Goal: Transaction & Acquisition: Obtain resource

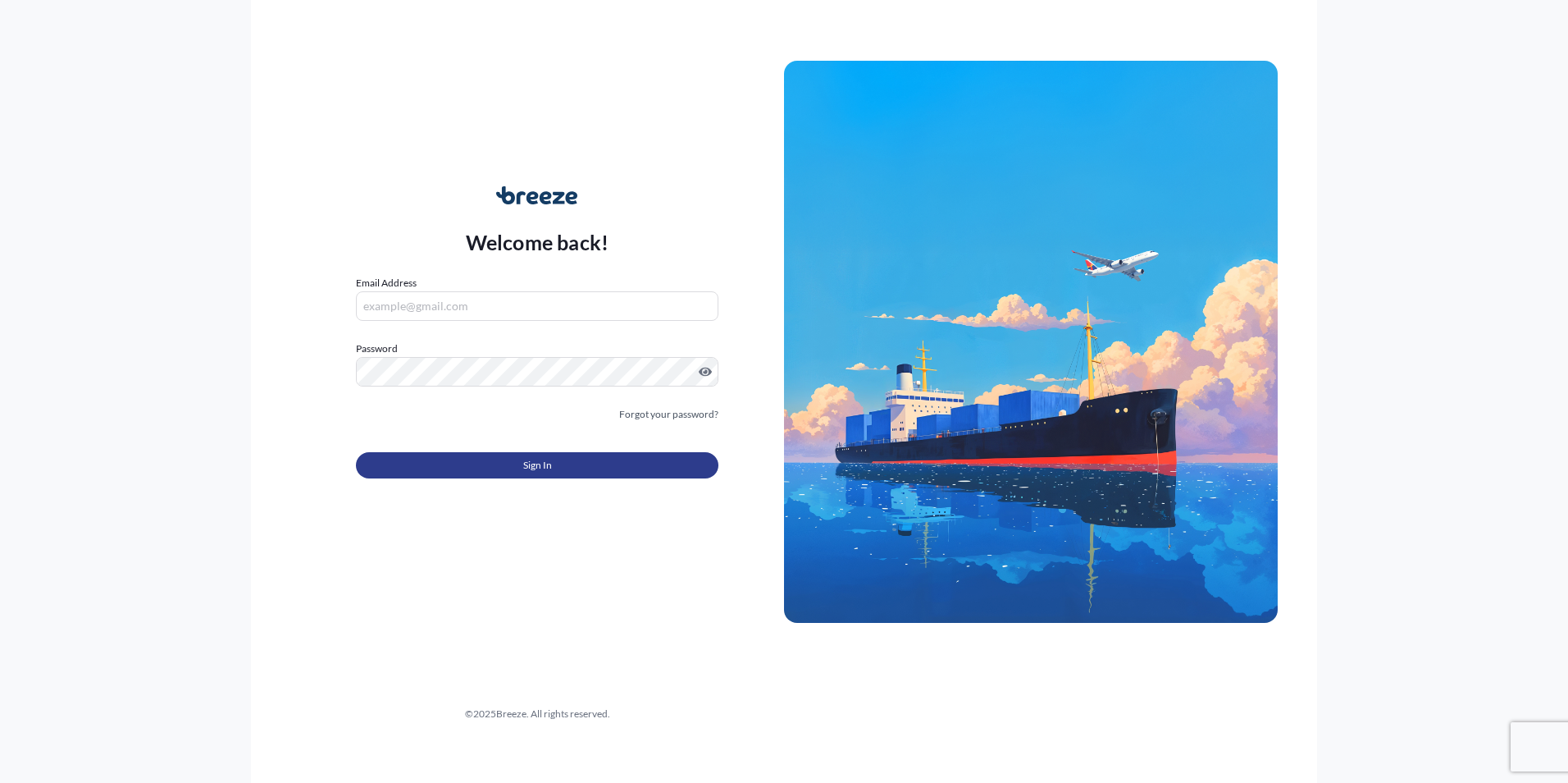
type input "[PERSON_NAME][EMAIL_ADDRESS][DOMAIN_NAME]"
click at [520, 465] on button "Sign In" at bounding box center [537, 465] width 363 height 26
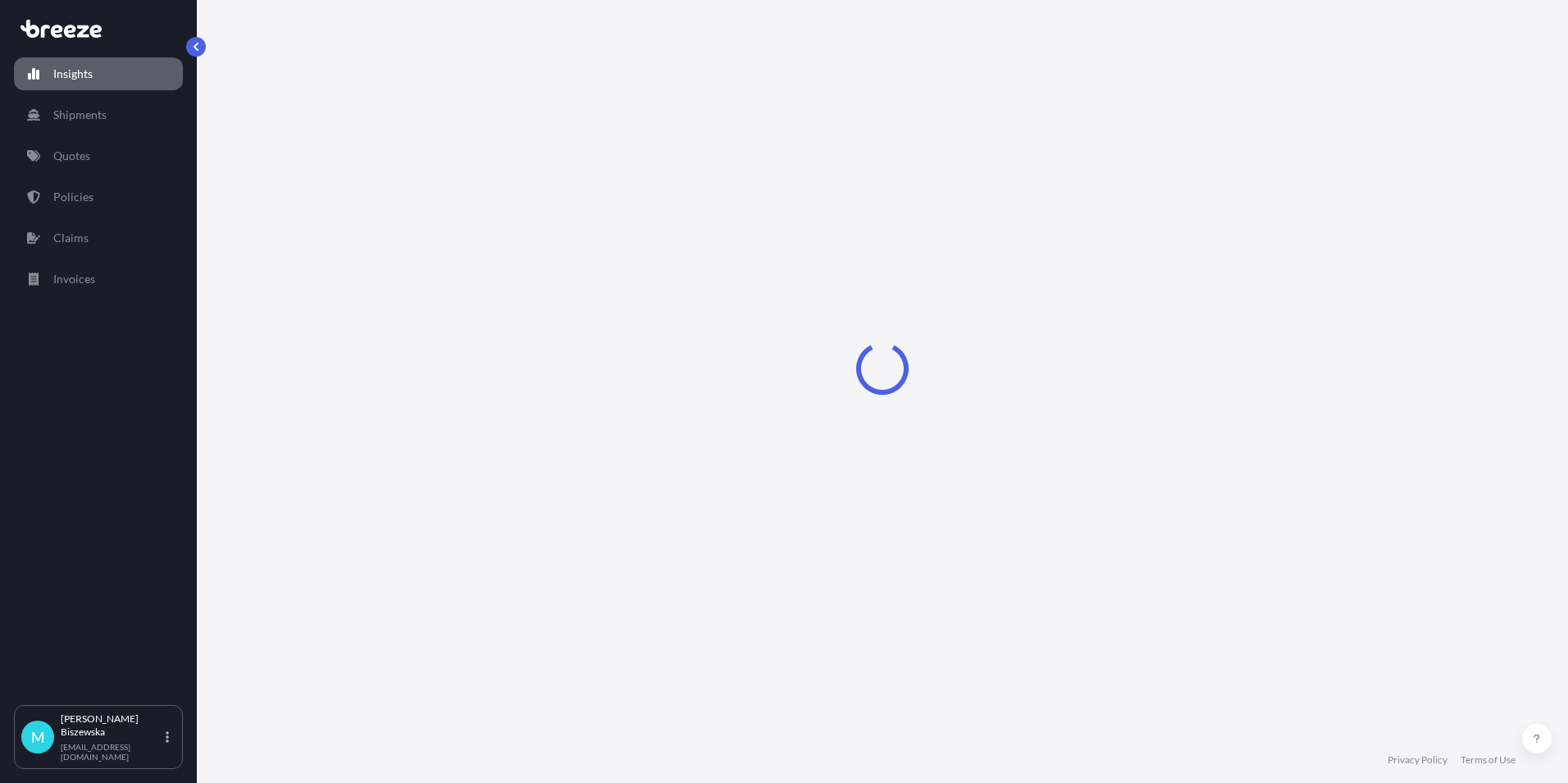
select select "2025"
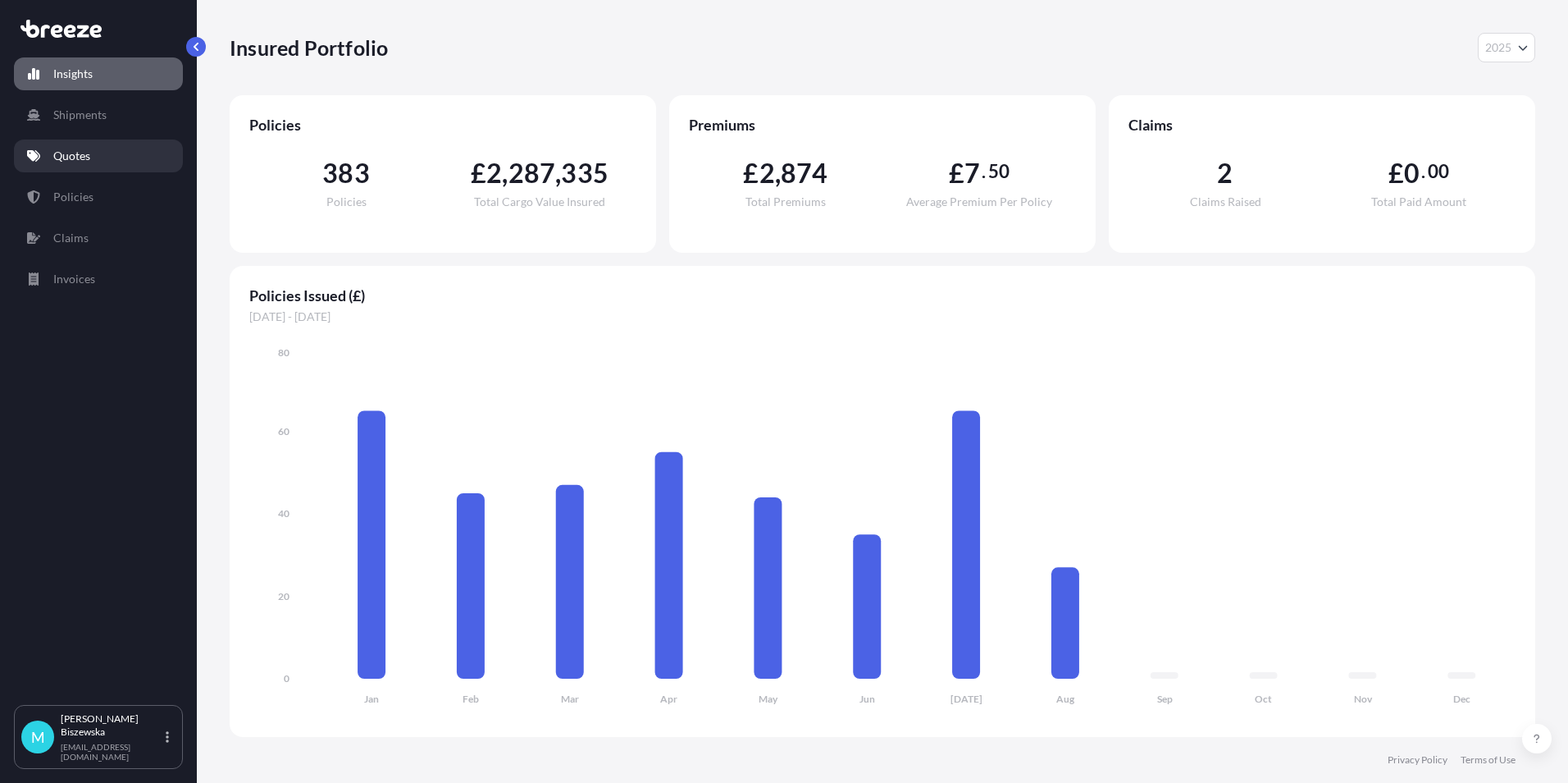
click at [99, 153] on link "Quotes" at bounding box center [98, 155] width 169 height 32
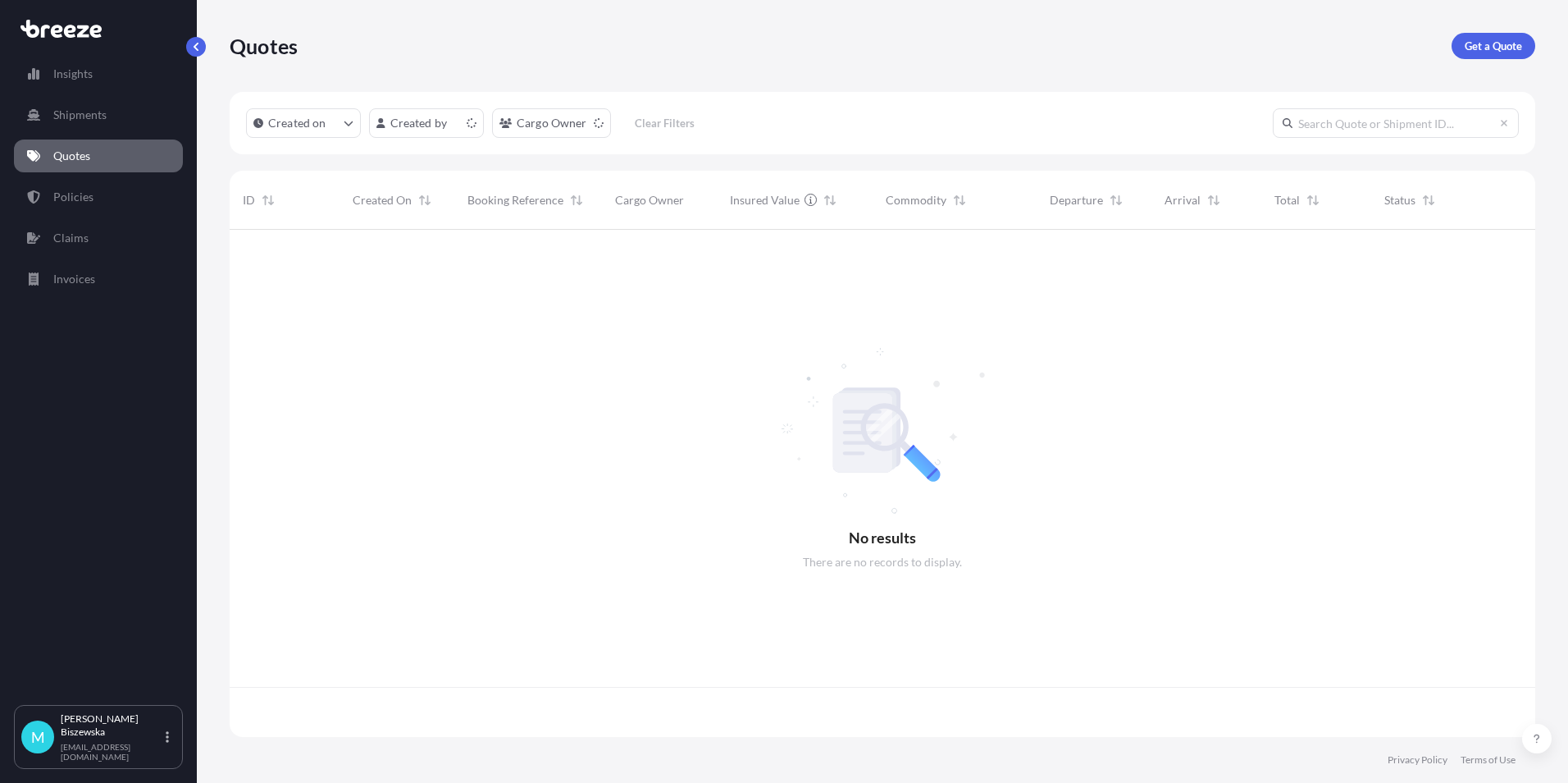
scroll to position [504, 1294]
click at [1498, 51] on p "Get a Quote" at bounding box center [1494, 46] width 57 height 17
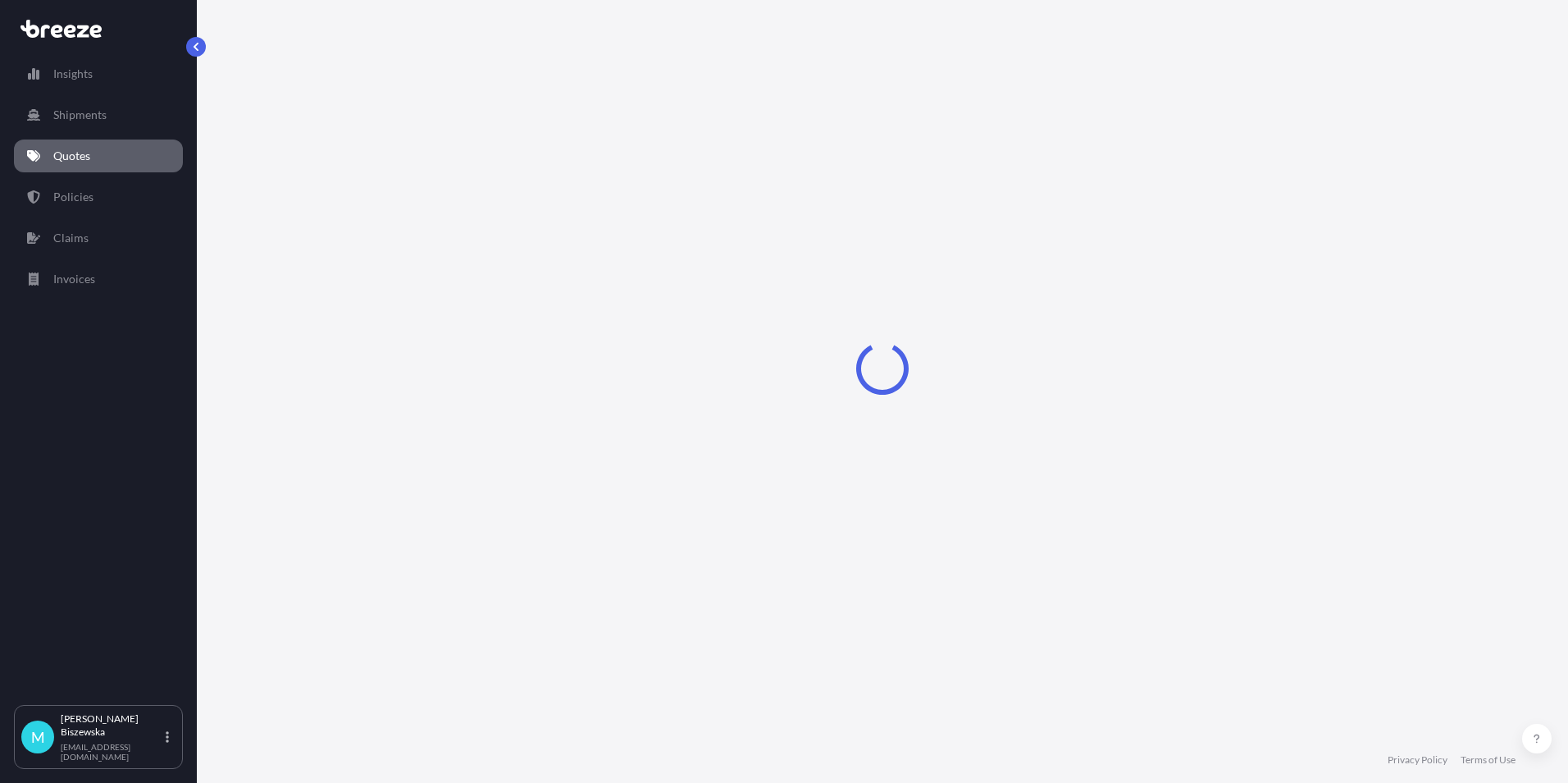
select select "Sea"
select select "1"
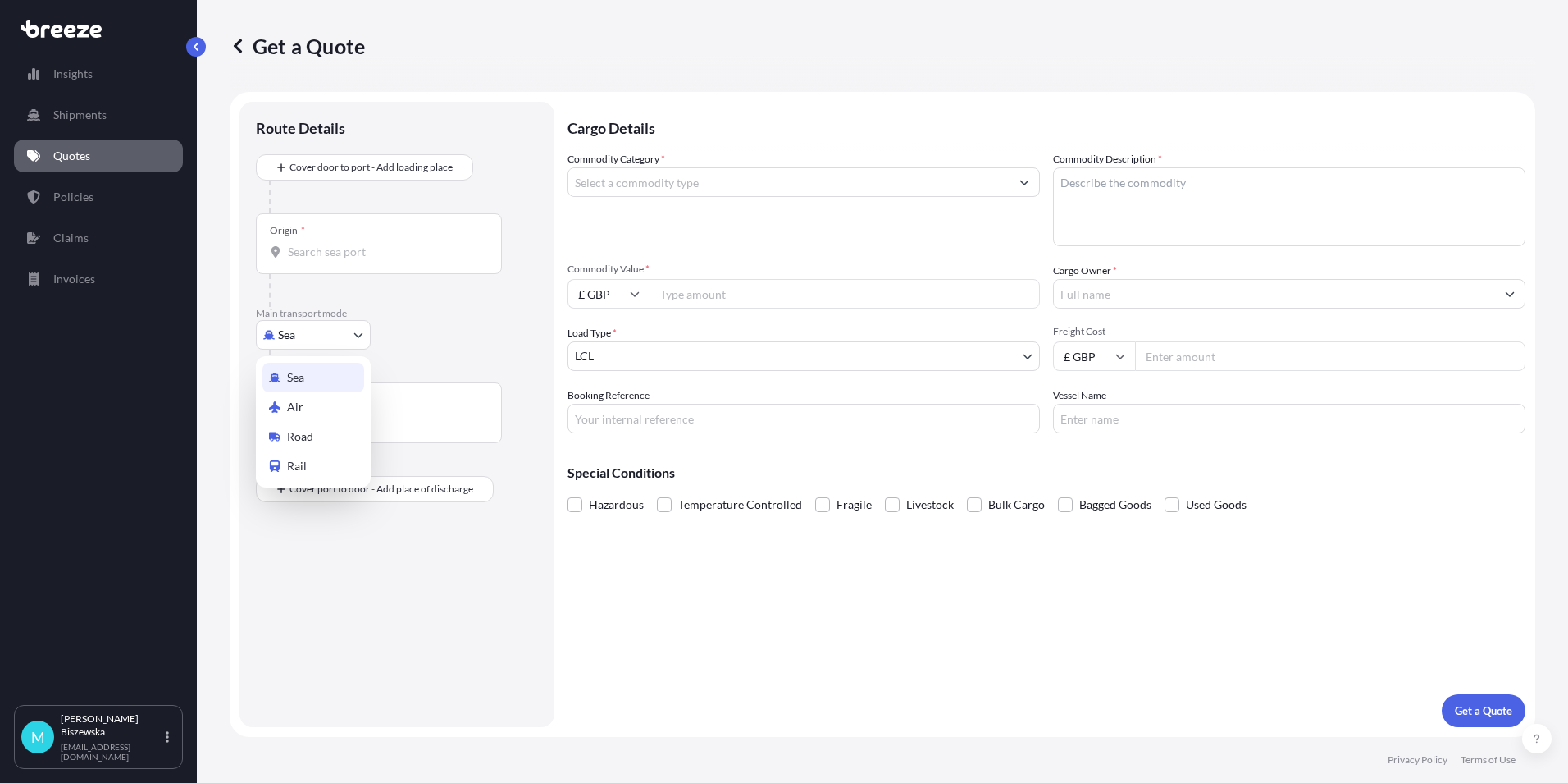
click at [330, 339] on body "Insights Shipments Quotes Policies Claims Invoices M [PERSON_NAME] [PERSON_NAME…" at bounding box center [784, 392] width 1568 height 783
click at [309, 437] on span "Road" at bounding box center [300, 437] width 26 height 17
select select "Road"
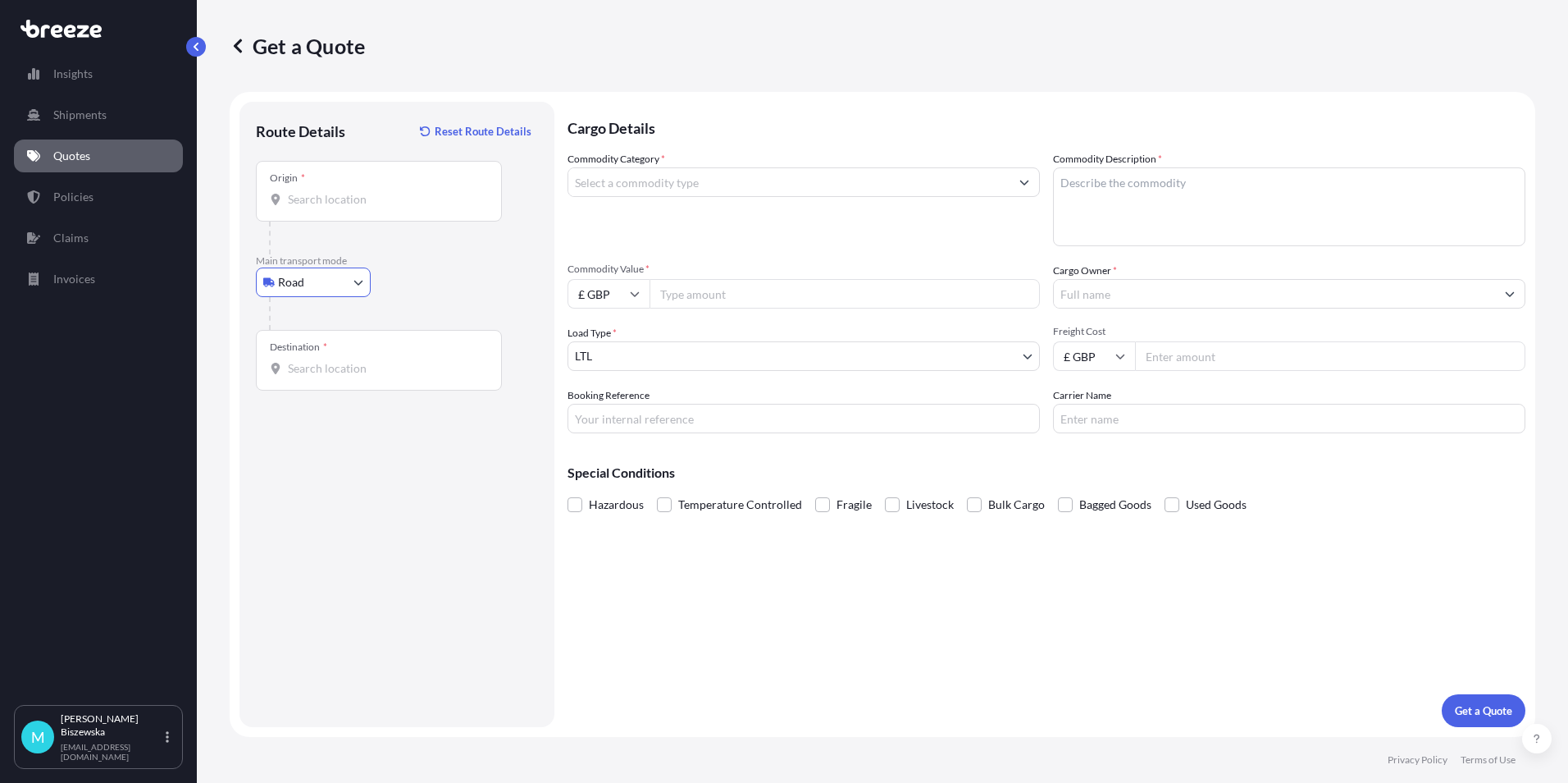
click at [410, 299] on div at bounding box center [403, 313] width 269 height 32
click at [307, 202] on input "Origin *" at bounding box center [384, 199] width 194 height 17
paste input "89012"
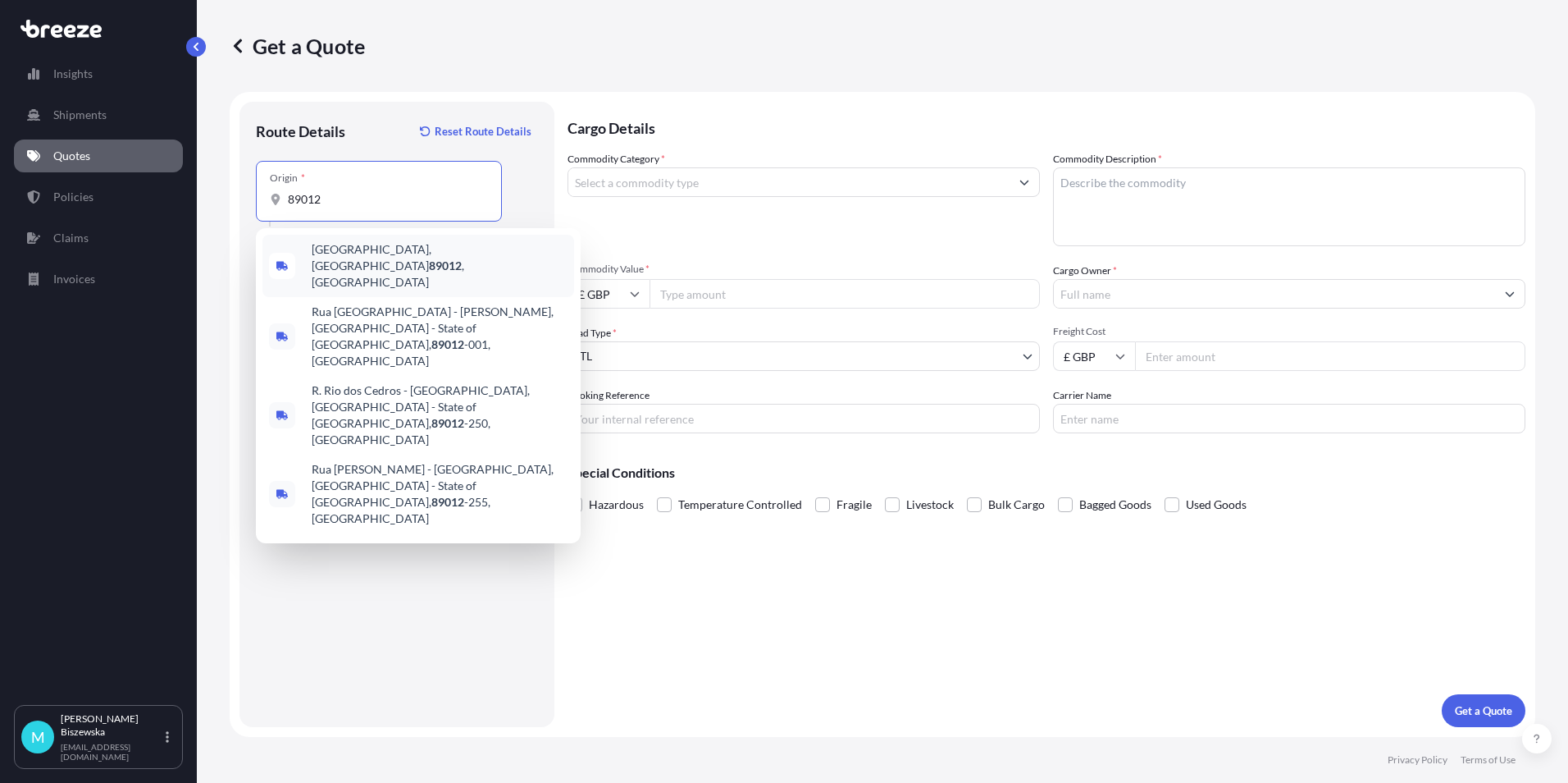
click at [387, 260] on span "[GEOGRAPHIC_DATA], NV 89012 , [GEOGRAPHIC_DATA]" at bounding box center [440, 265] width 256 height 49
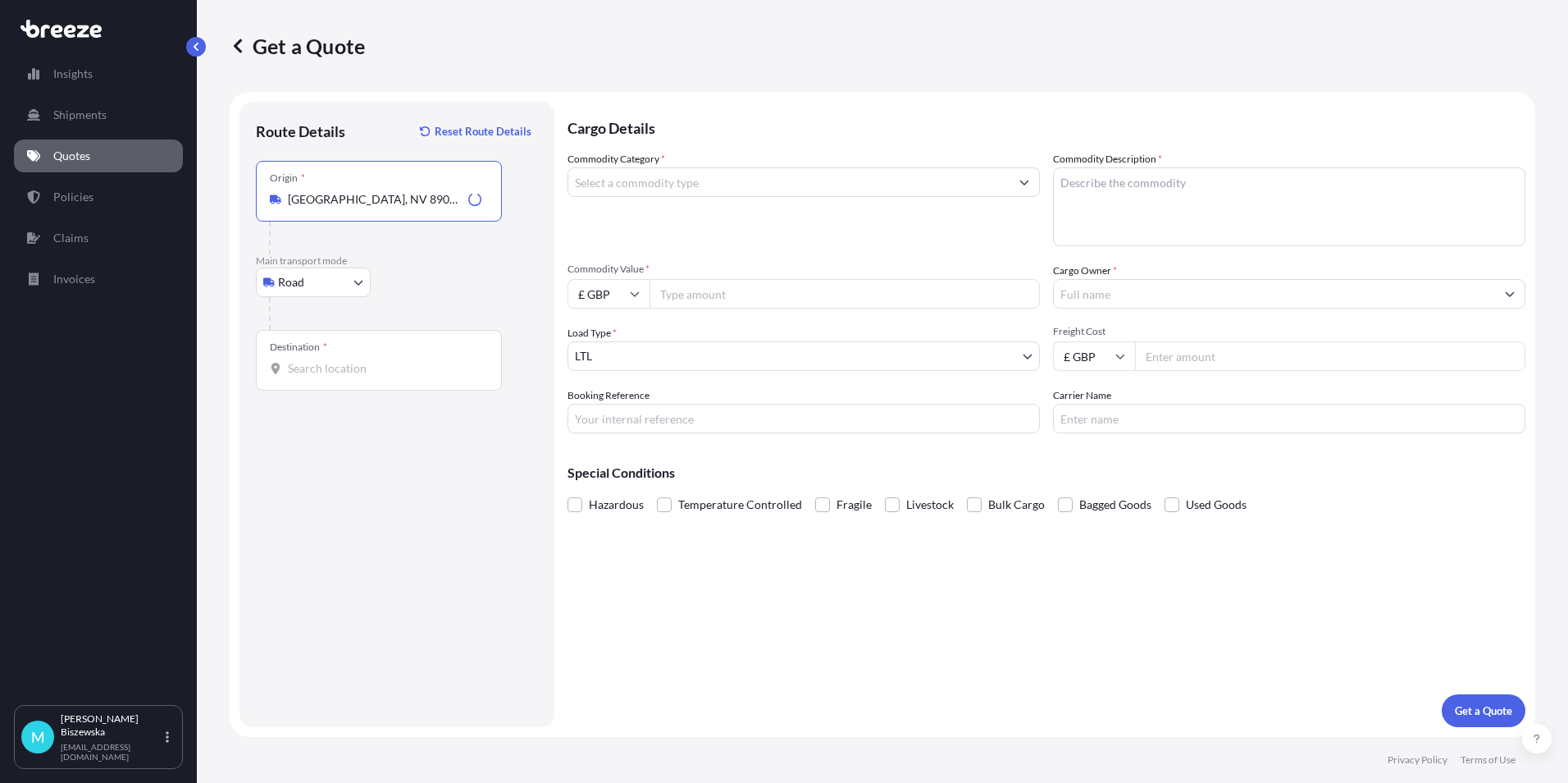
type input "[GEOGRAPHIC_DATA], NV 89012, [GEOGRAPHIC_DATA]"
click at [387, 260] on p "Main transport mode" at bounding box center [397, 261] width 282 height 13
click at [316, 369] on input "Destination *" at bounding box center [384, 368] width 194 height 17
paste input "78717"
type input "[GEOGRAPHIC_DATA], [GEOGRAPHIC_DATA]"
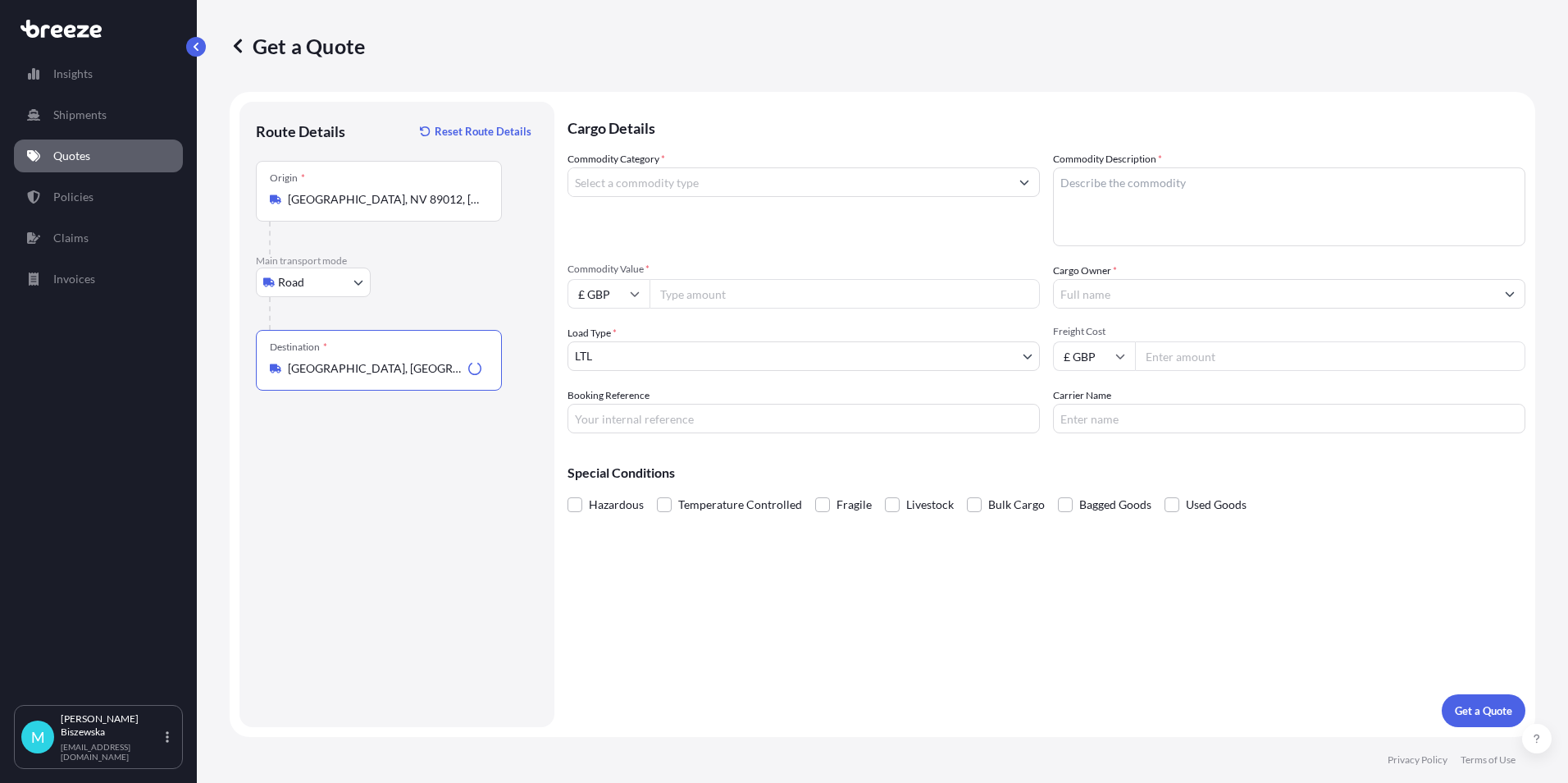
click at [633, 572] on div "Cargo Details Commodity Category * Commodity Description * Commodity Value * £ …" at bounding box center [1046, 415] width 958 height 625
click at [650, 183] on input "Commodity Category *" at bounding box center [789, 182] width 441 height 30
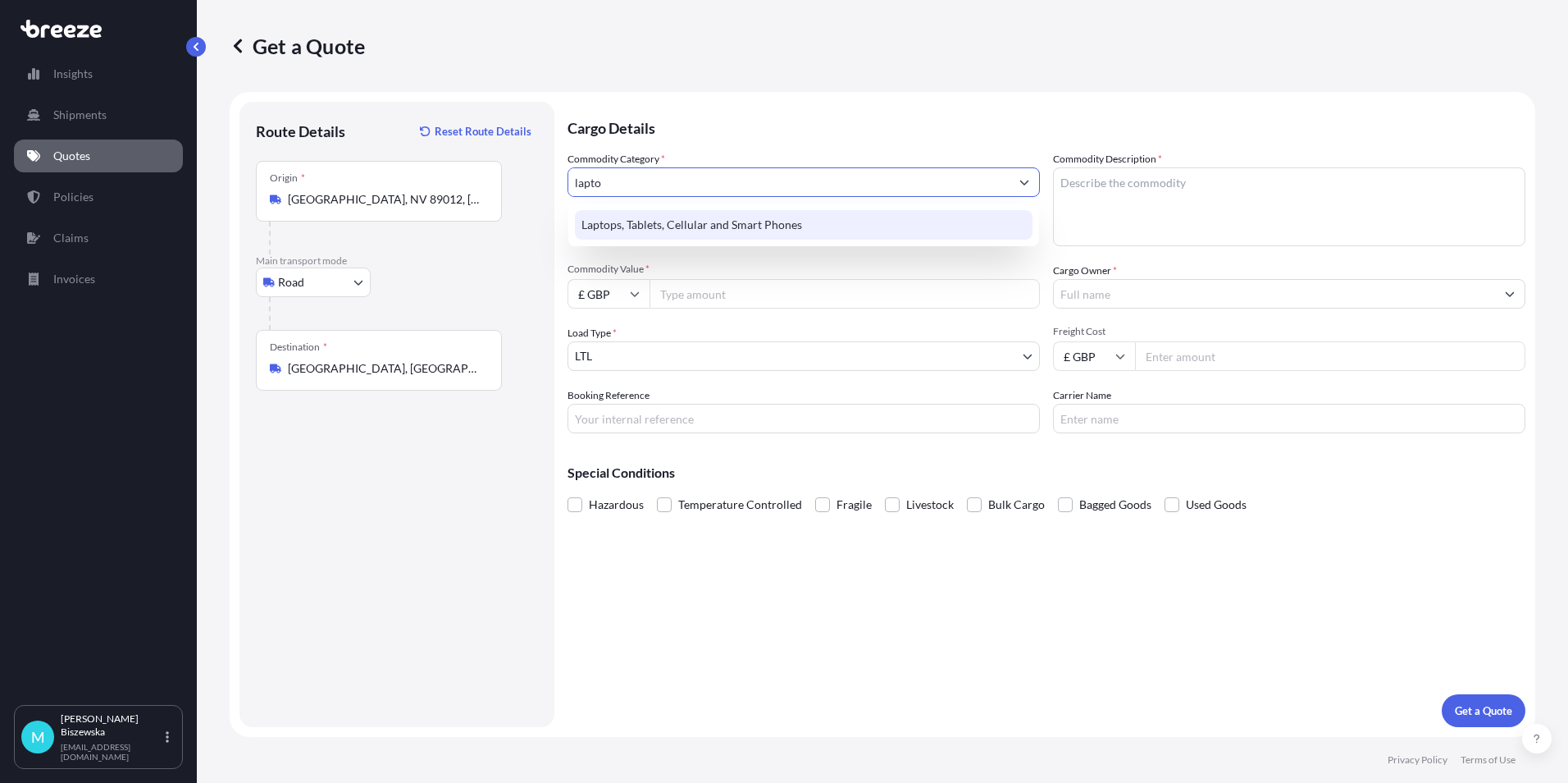
click at [644, 217] on div "Laptops, Tablets, Cellular and Smart Phones" at bounding box center [804, 225] width 458 height 30
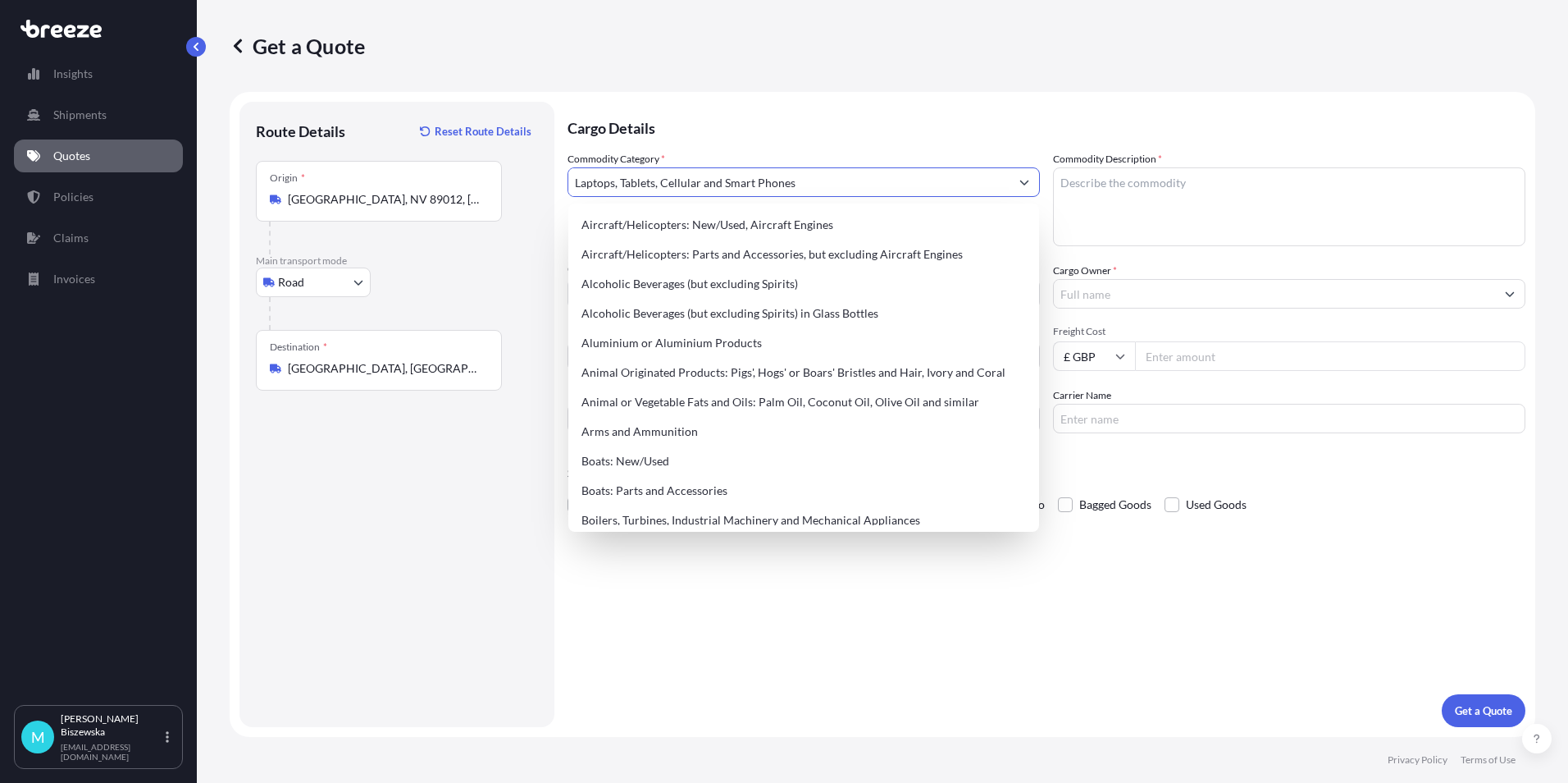
drag, startPoint x: 801, startPoint y: 181, endPoint x: 537, endPoint y: 185, distance: 264.0
click at [537, 185] on form "Route Details Reset Route Details Place of loading Road Road Rail Origin * [PER…" at bounding box center [883, 414] width 1306 height 645
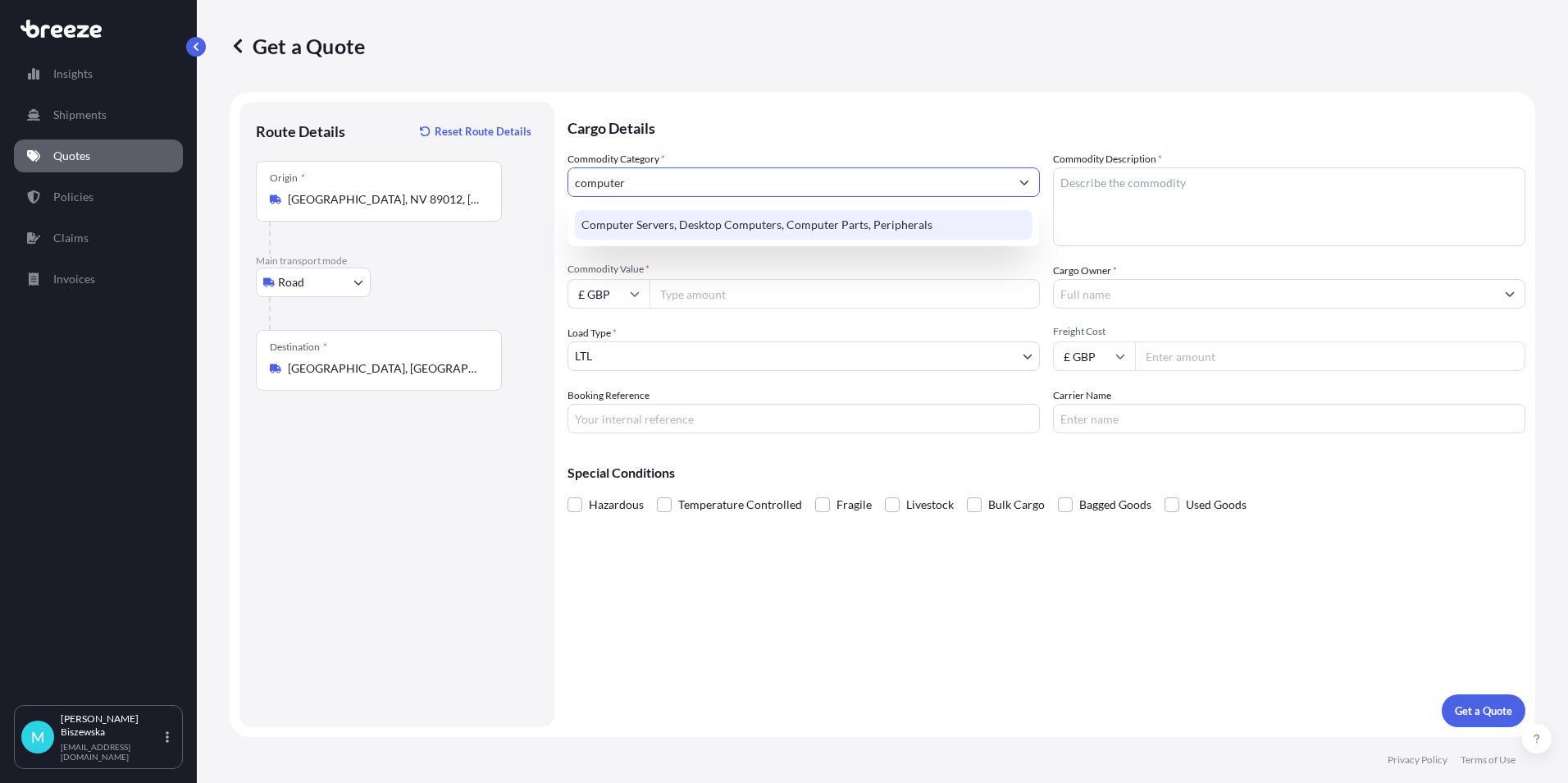
click at [632, 221] on div "Computer Servers, Desktop Computers, Computer Parts, Peripherals" at bounding box center [804, 225] width 458 height 30
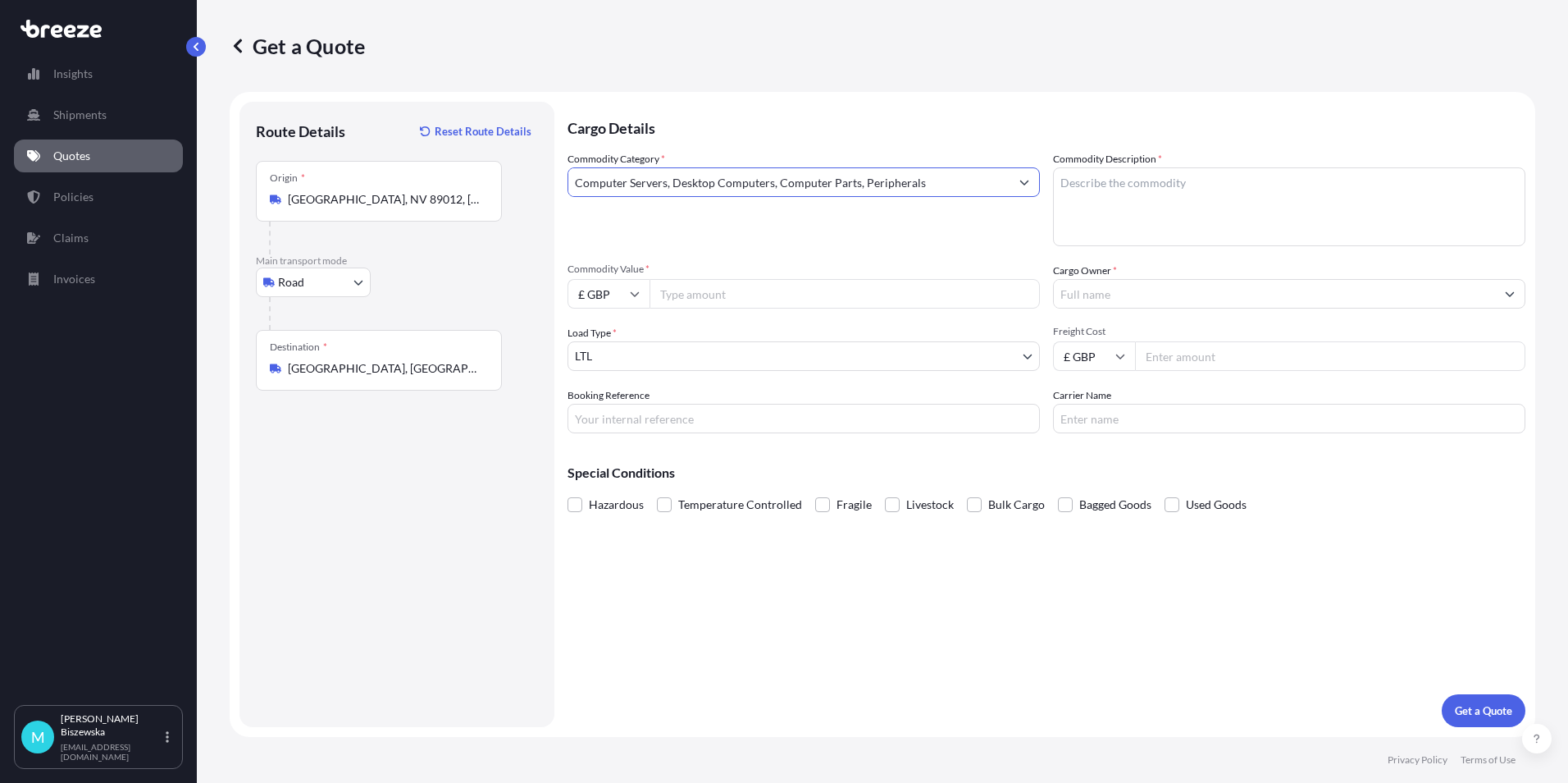
type input "Computer Servers, Desktop Computers, Computer Parts, Peripherals"
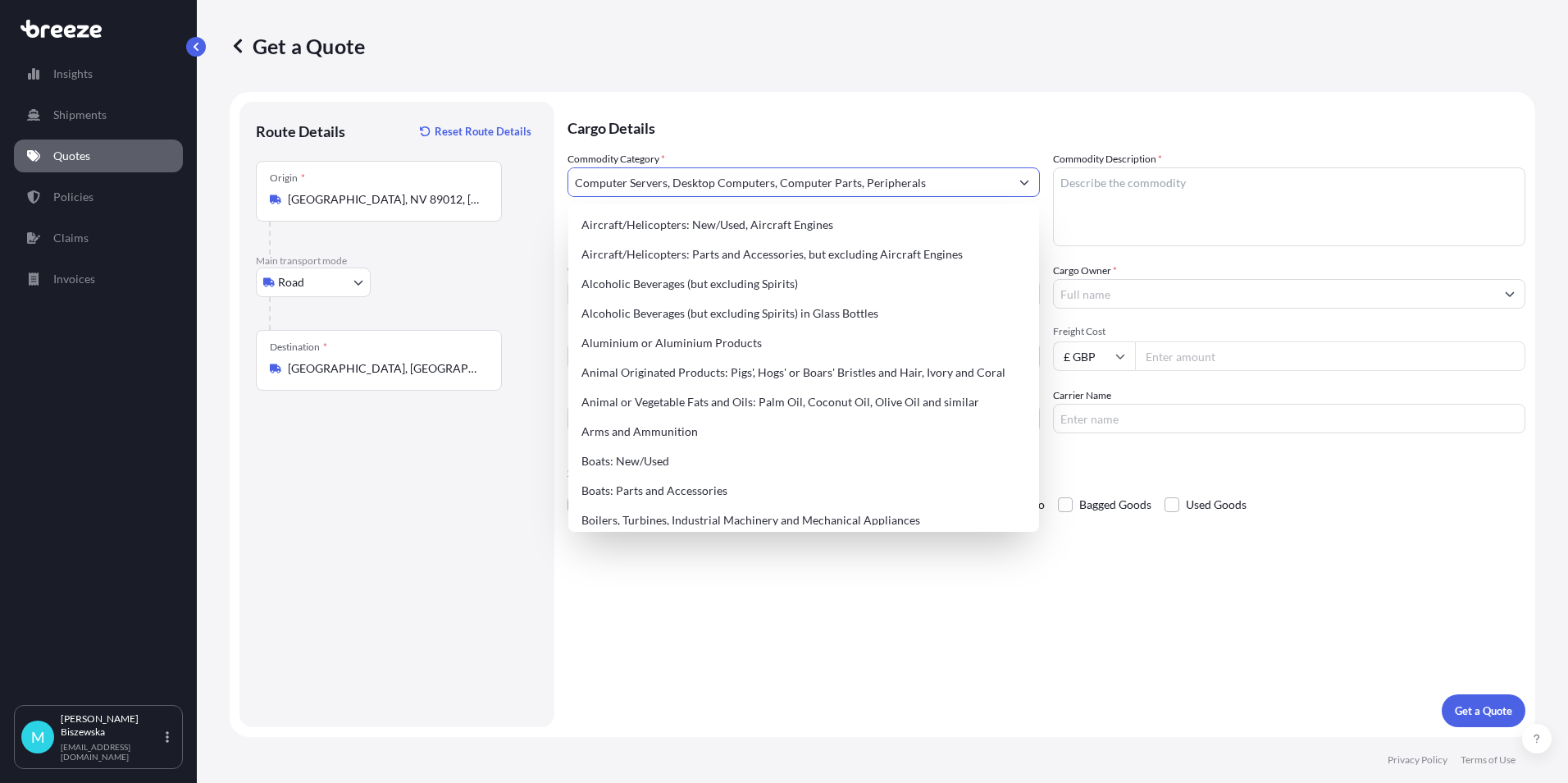
click at [747, 107] on p "Cargo Details" at bounding box center [1046, 126] width 958 height 49
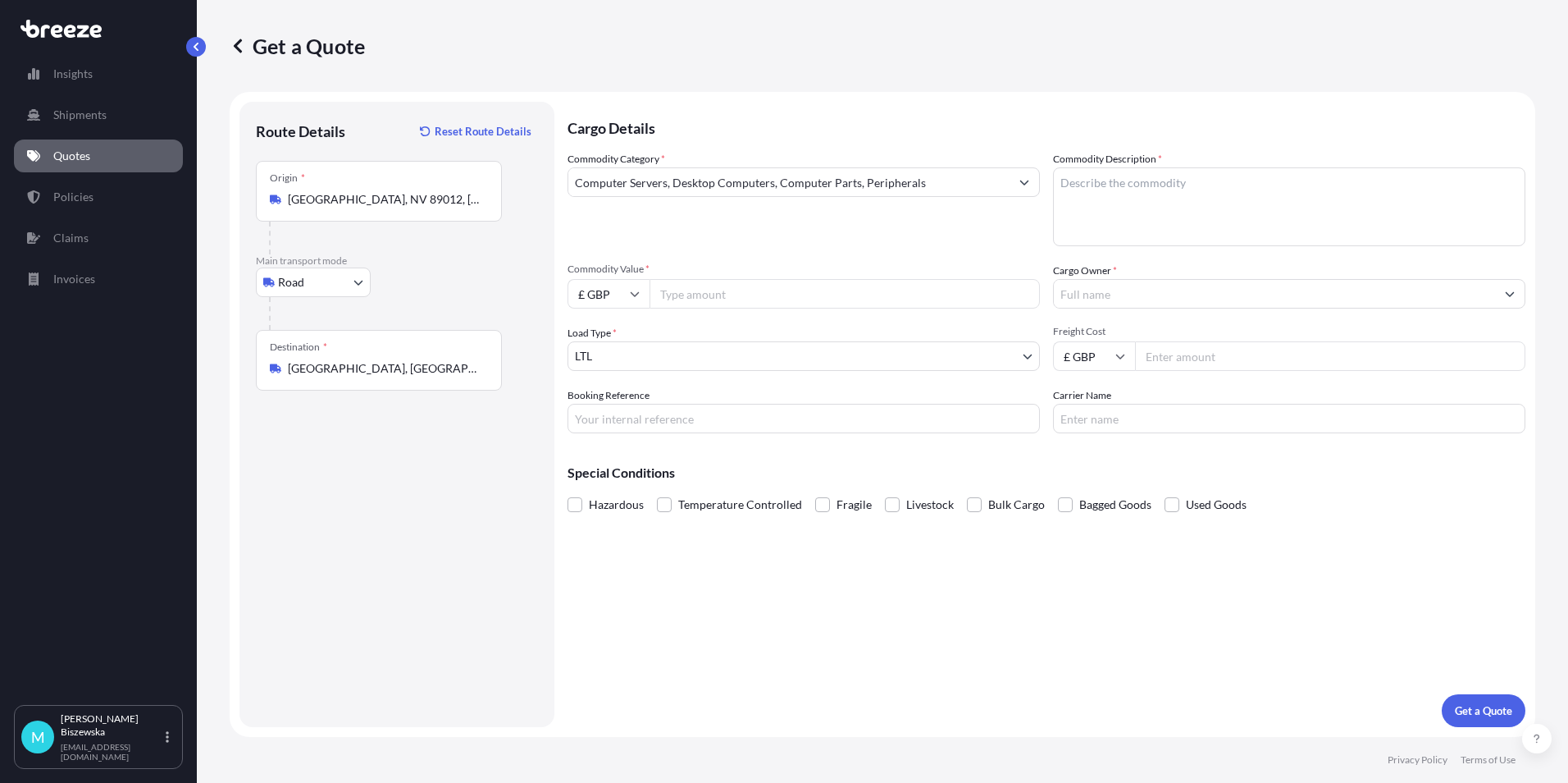
click at [714, 300] on input "Commodity Value *" at bounding box center [845, 294] width 390 height 30
type input "3189.70"
click at [699, 239] on div "Commodity Category * Computer Servers, Desktop Computers, Computer Parts, Perip…" at bounding box center [803, 199] width 472 height 96
click at [584, 413] on input "Booking Reference" at bounding box center [803, 418] width 472 height 30
paste input "2209925"
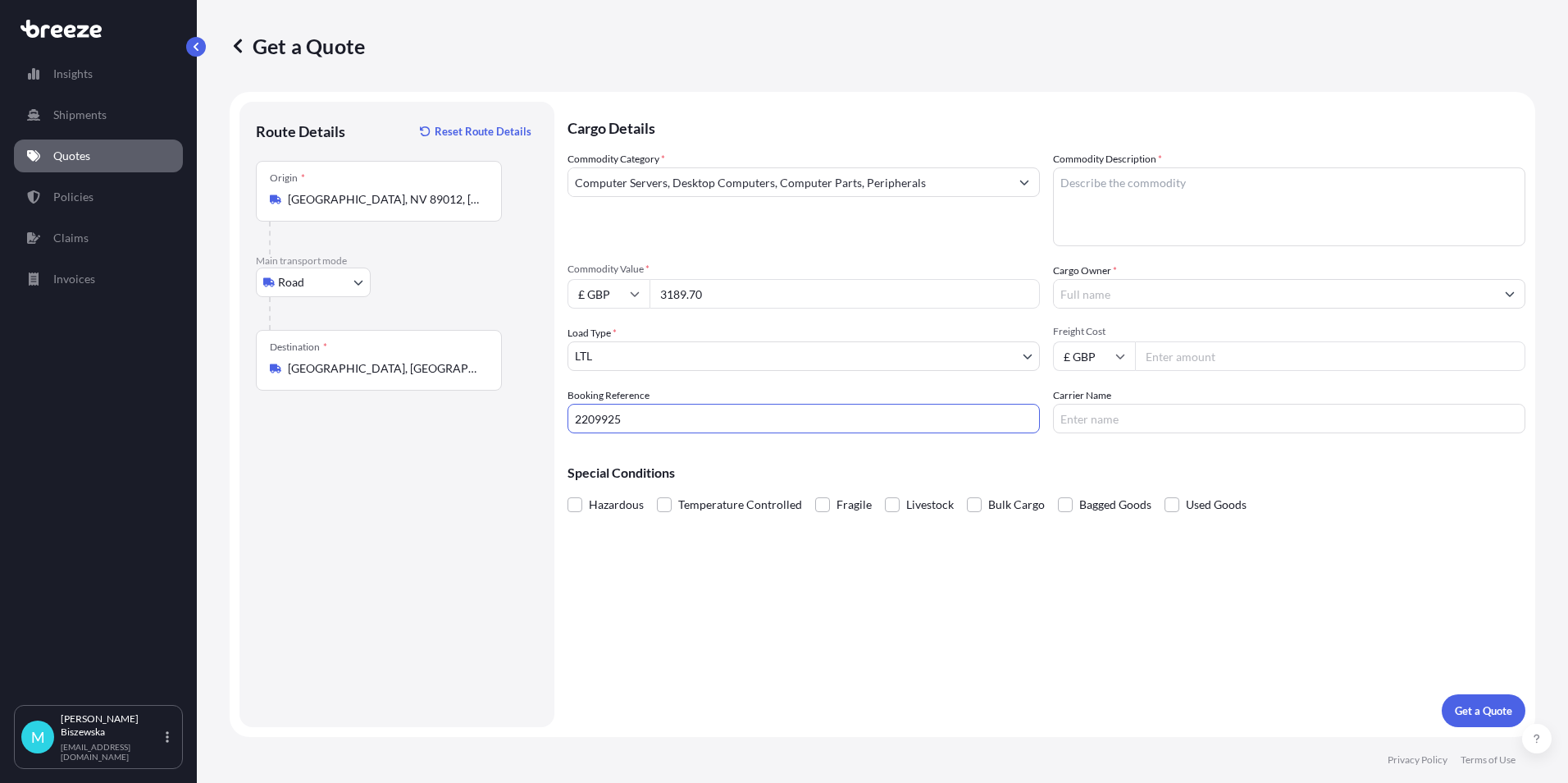
type input "2209925"
click at [712, 569] on div "Cargo Details Commodity Category * Computer Servers, Desktop Computers, Compute…" at bounding box center [1046, 415] width 958 height 625
click at [1091, 199] on textarea "Commodity Description *" at bounding box center [1289, 206] width 472 height 79
paste textarea "1 Dell XR8000 with 1 sled and power cable 2 Logitech keyboard and mice"
type textarea "1 Dell XR8000 with 1 sled and power cable 2 Logitech keyboard and mice"
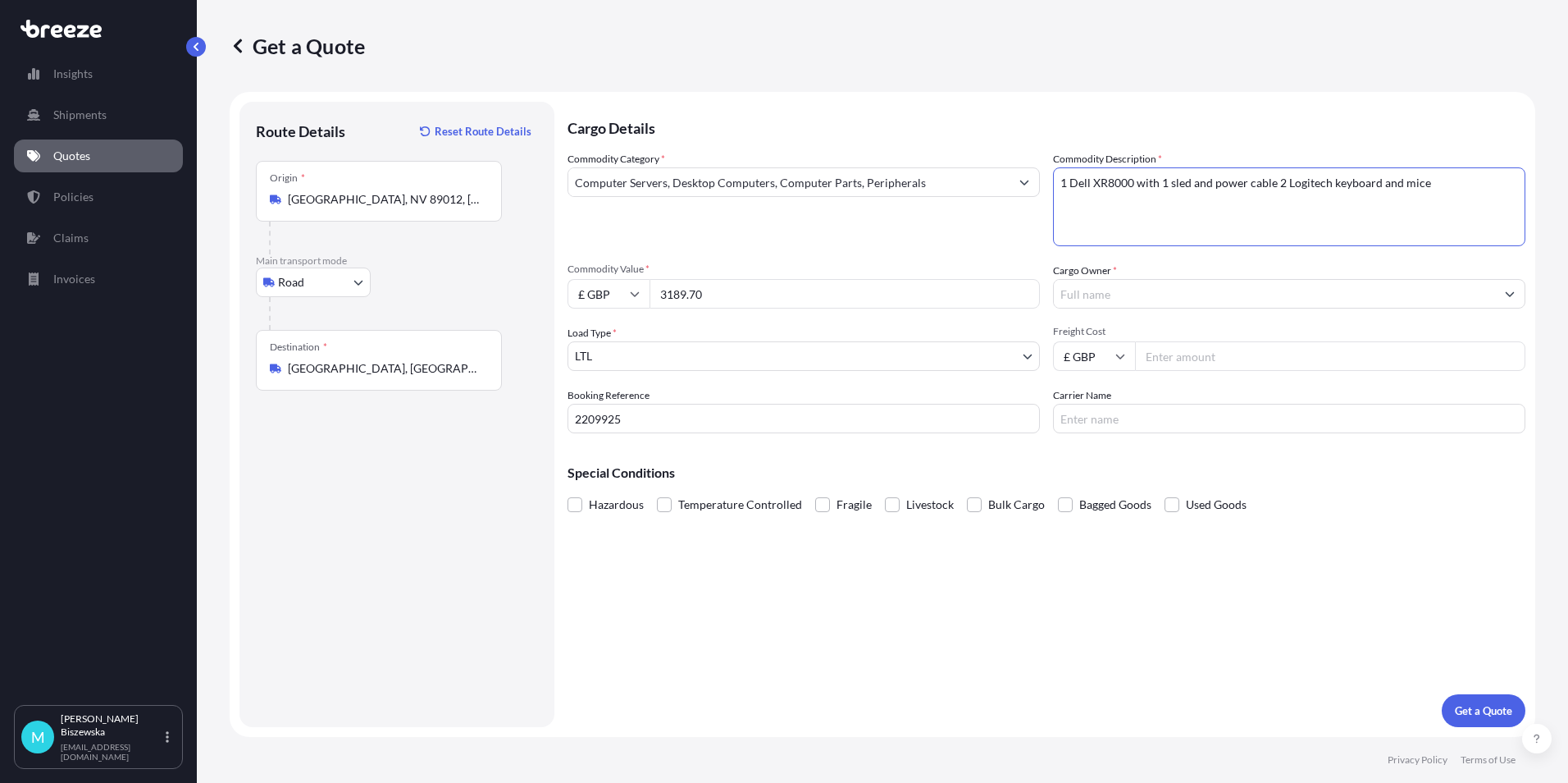
click at [1013, 249] on div "Commodity Category * Computer Servers, Desktop Computers, Computer Parts, Perip…" at bounding box center [1046, 292] width 958 height 282
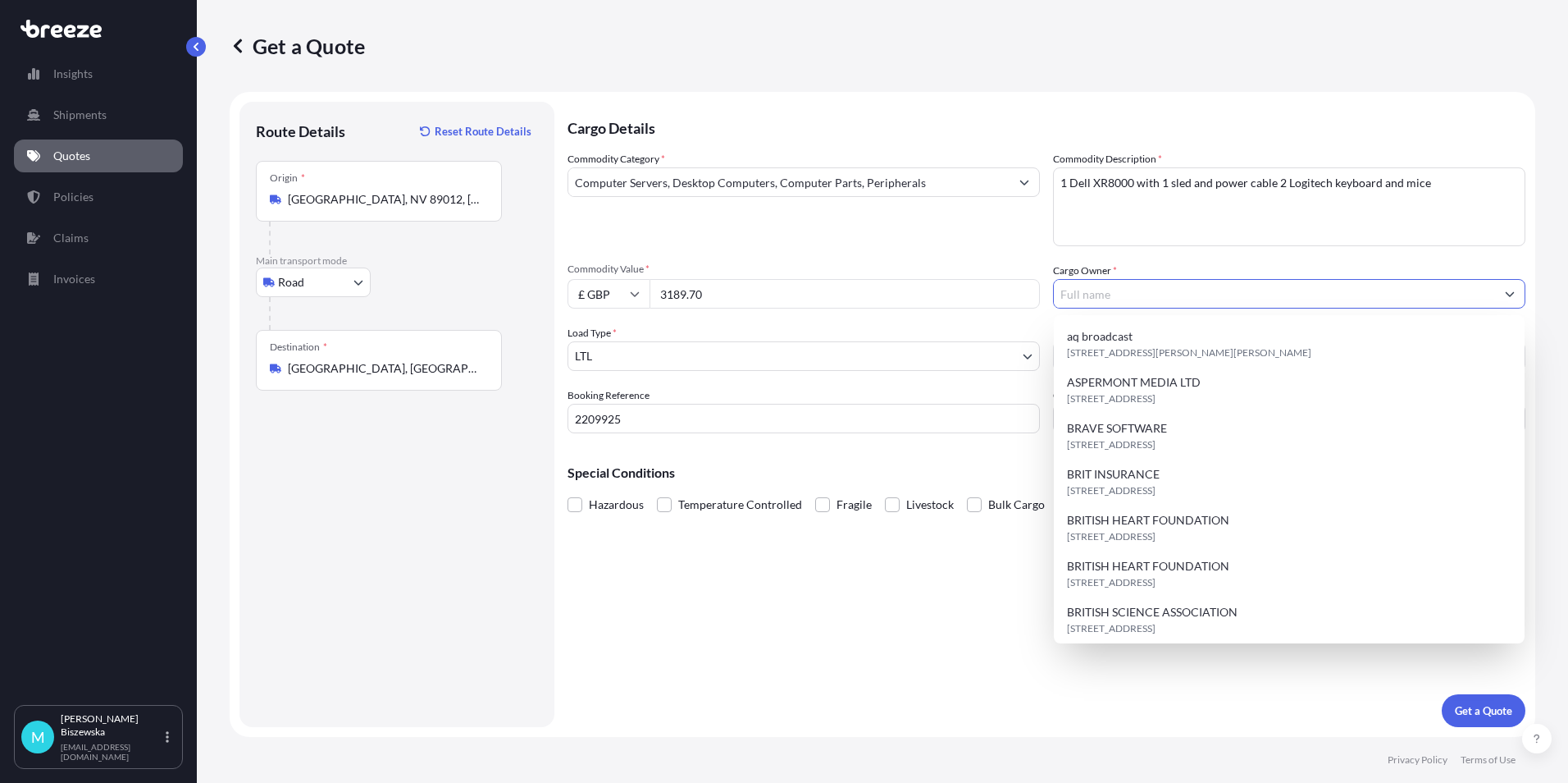
click at [1154, 298] on input "Cargo Owner *" at bounding box center [1275, 294] width 441 height 30
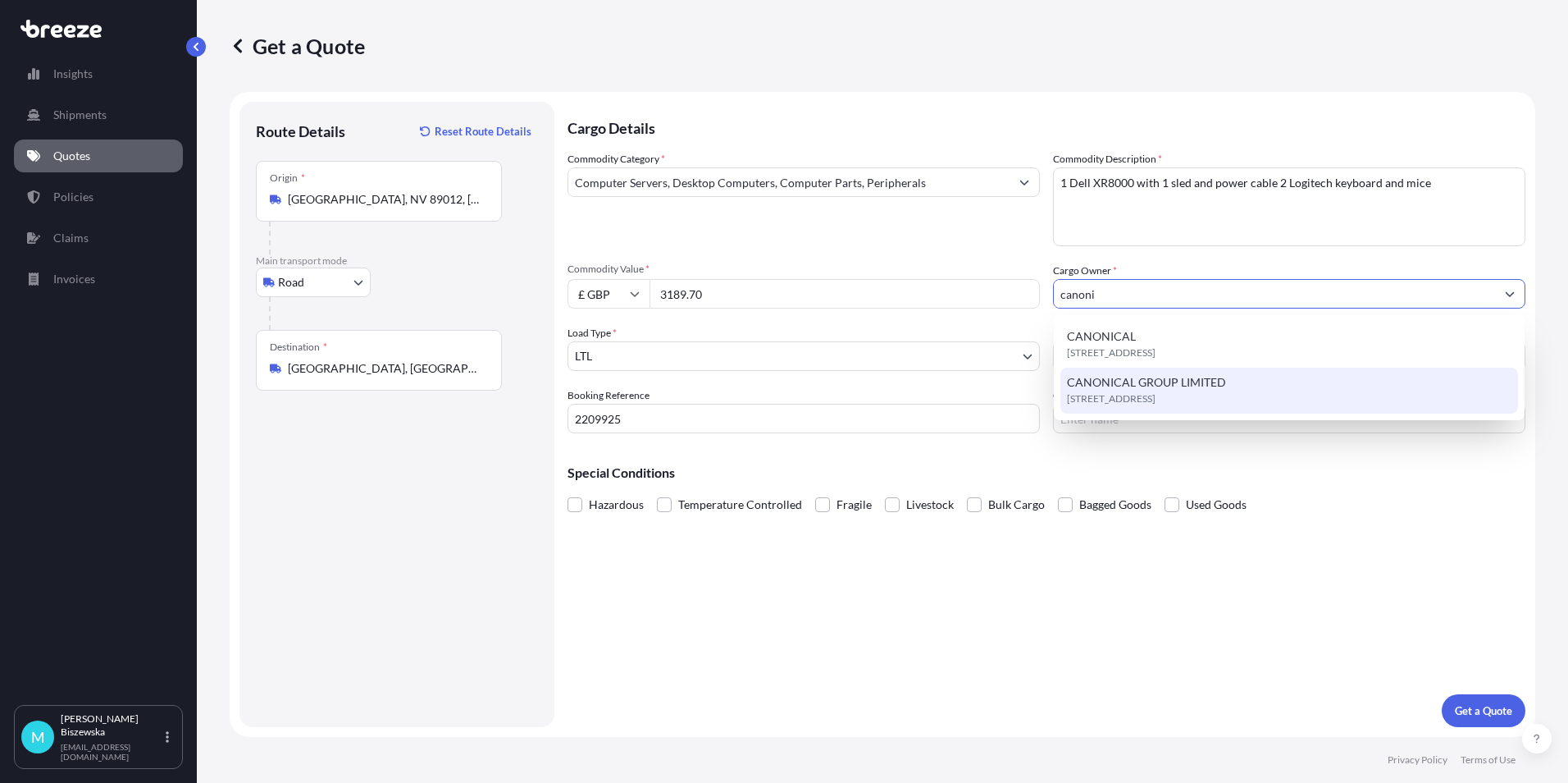
click at [1155, 394] on span "[STREET_ADDRESS]" at bounding box center [1112, 399] width 89 height 17
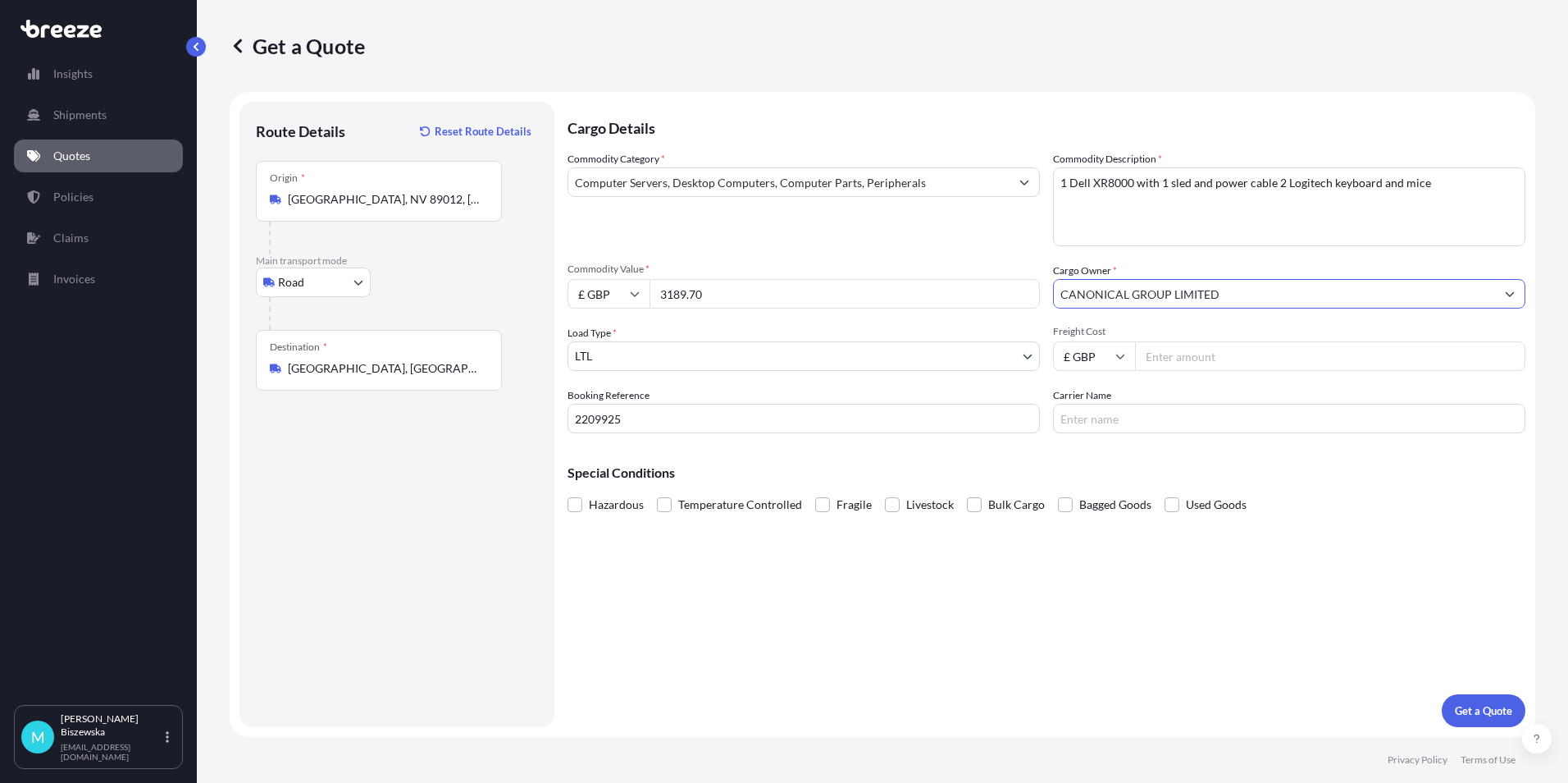
type input "CANONICAL GROUP LIMITED"
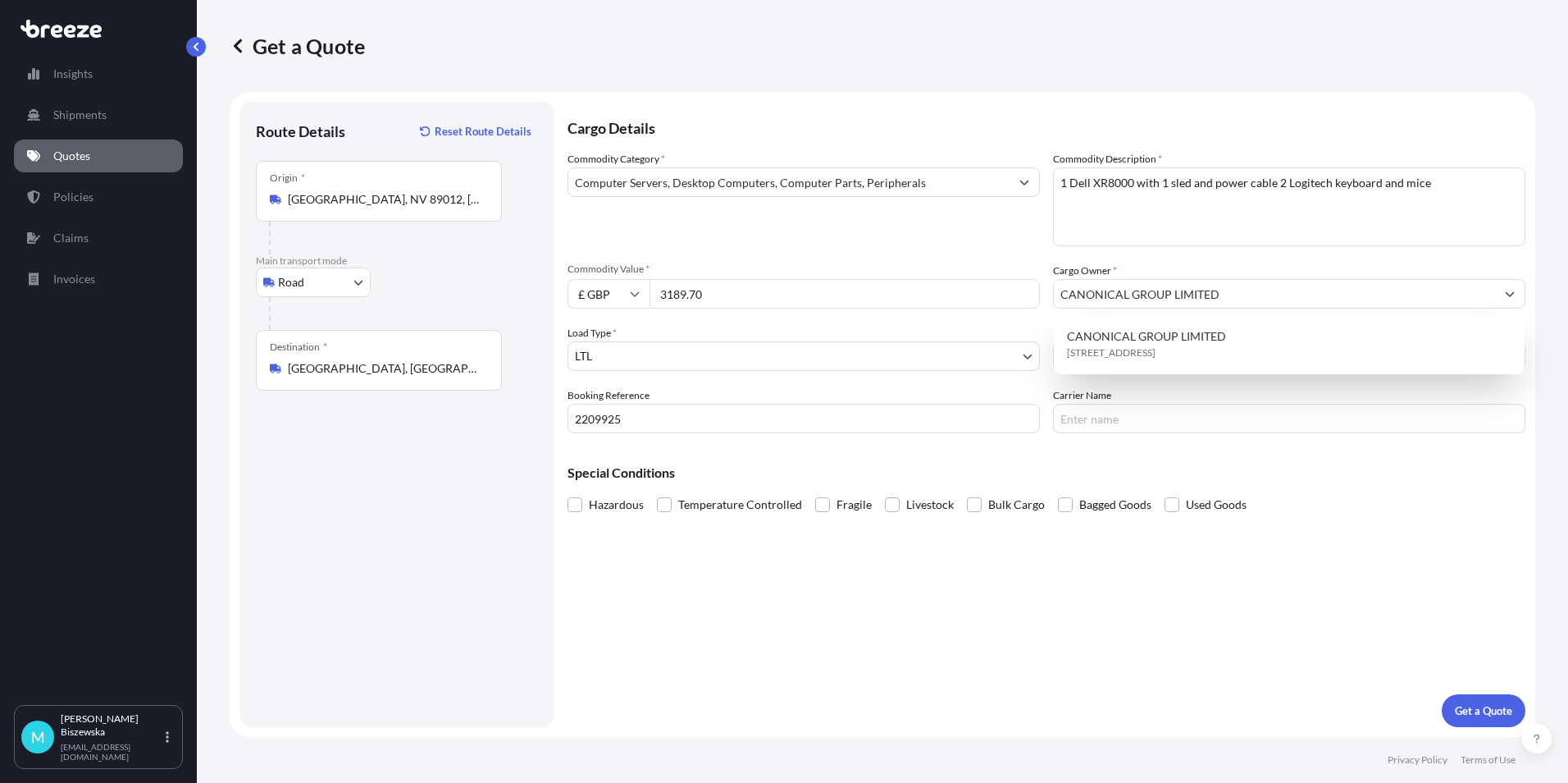
click at [1014, 251] on div "Commodity Category * Computer Servers, Desktop Computers, Computer Parts, Perip…" at bounding box center [1046, 292] width 958 height 282
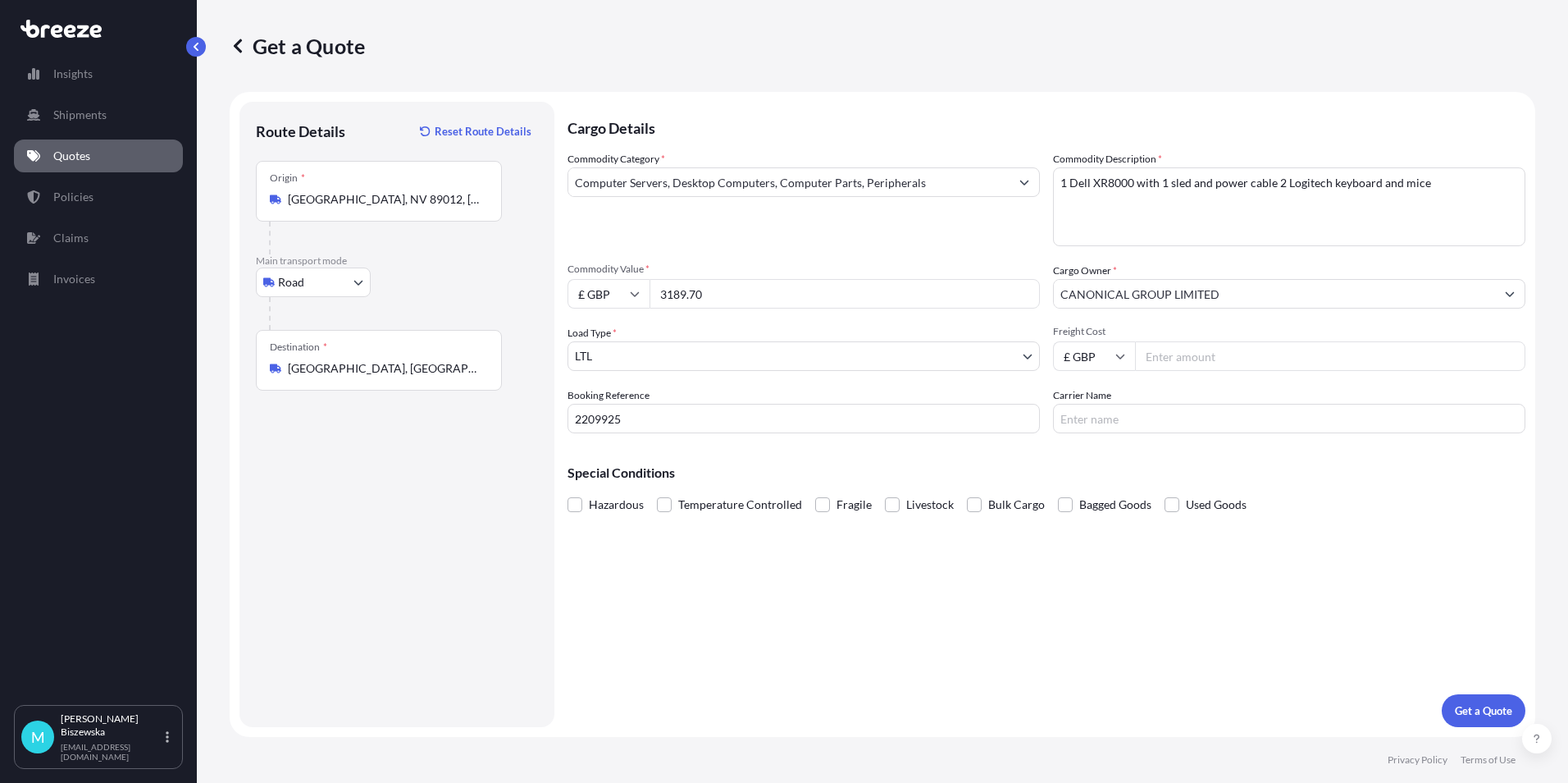
click at [1185, 359] on input "Freight Cost" at bounding box center [1330, 356] width 390 height 30
type input "556.50"
click at [1007, 252] on div "Commodity Category * Computer Servers, Desktop Computers, Computer Parts, Perip…" at bounding box center [1046, 292] width 958 height 282
click at [1471, 708] on p "Get a Quote" at bounding box center [1484, 711] width 57 height 17
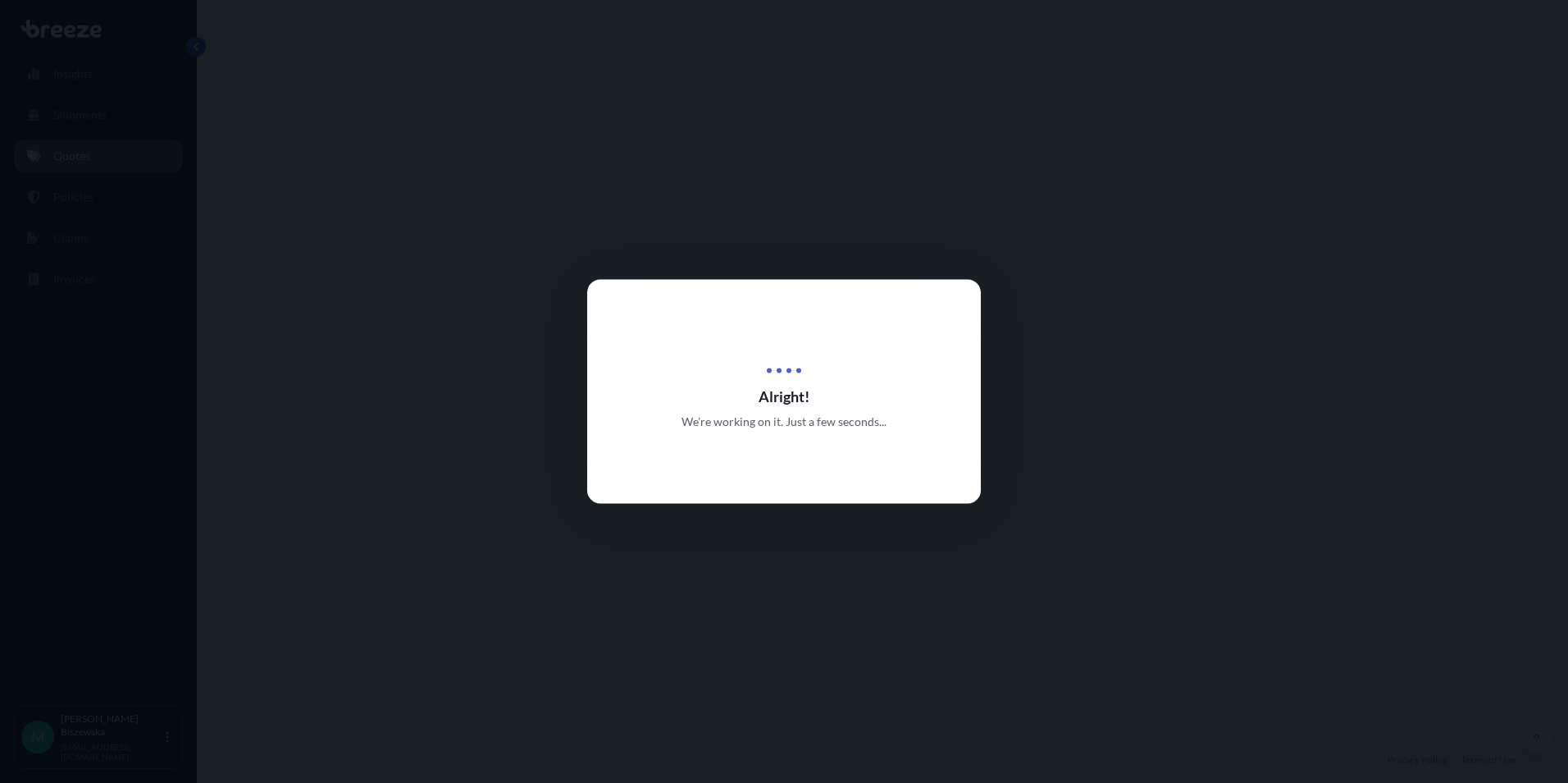
select select "Road"
select select "1"
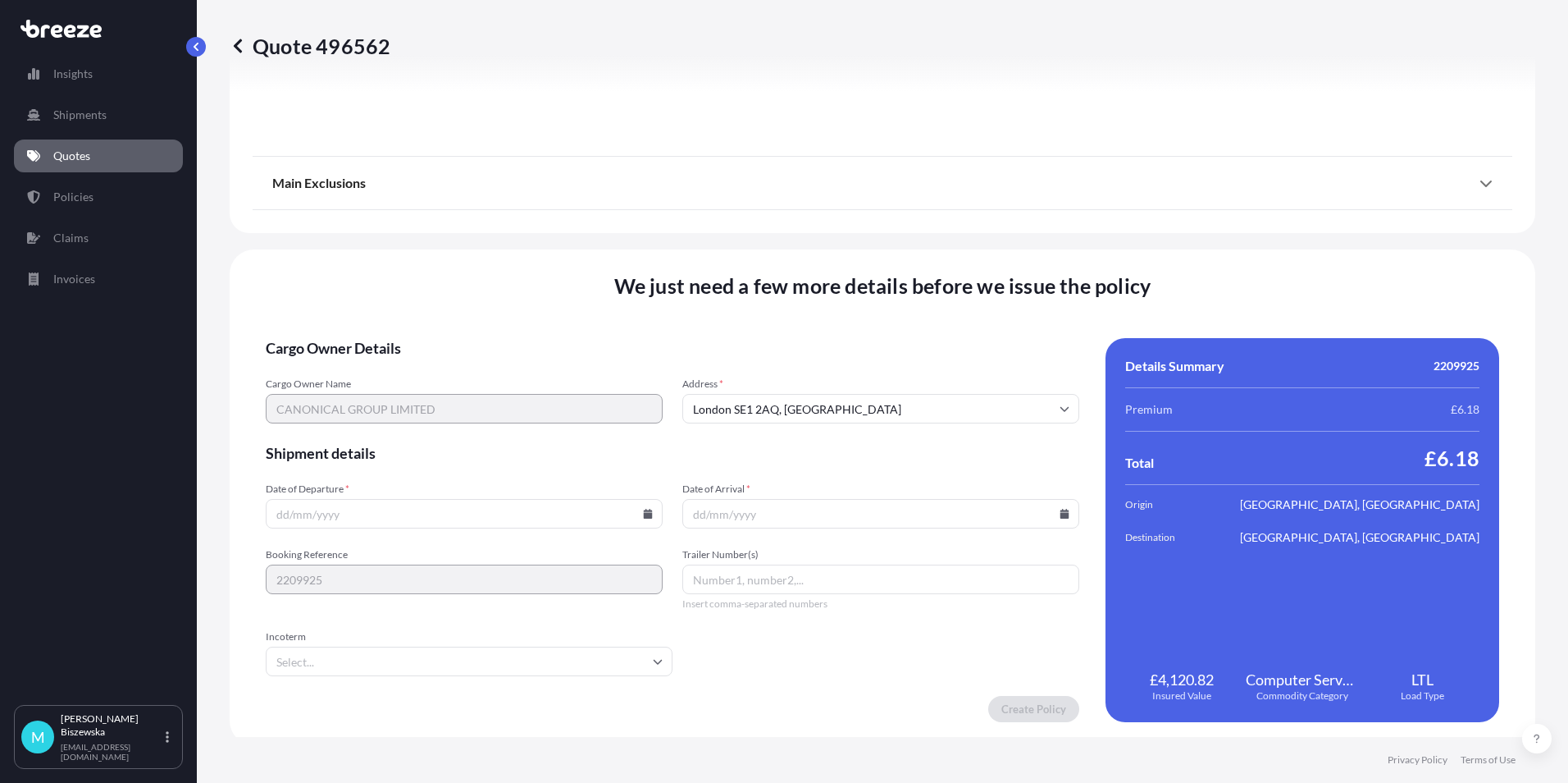
scroll to position [1822, 0]
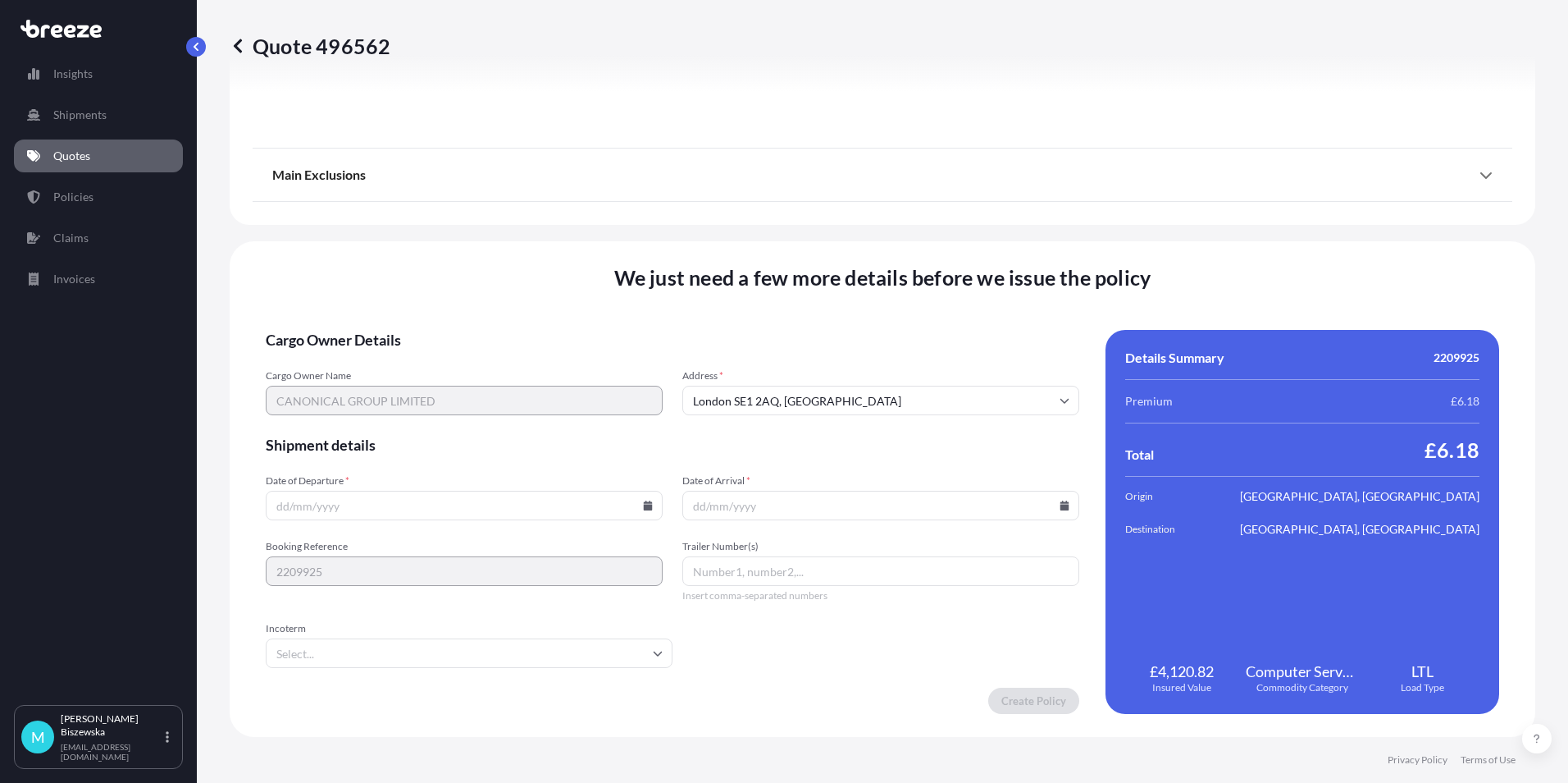
click at [644, 502] on icon at bounding box center [648, 506] width 9 height 10
click at [504, 327] on button "8" at bounding box center [501, 328] width 26 height 26
type input "[DATE]"
click at [1060, 504] on icon at bounding box center [1064, 506] width 10 height 10
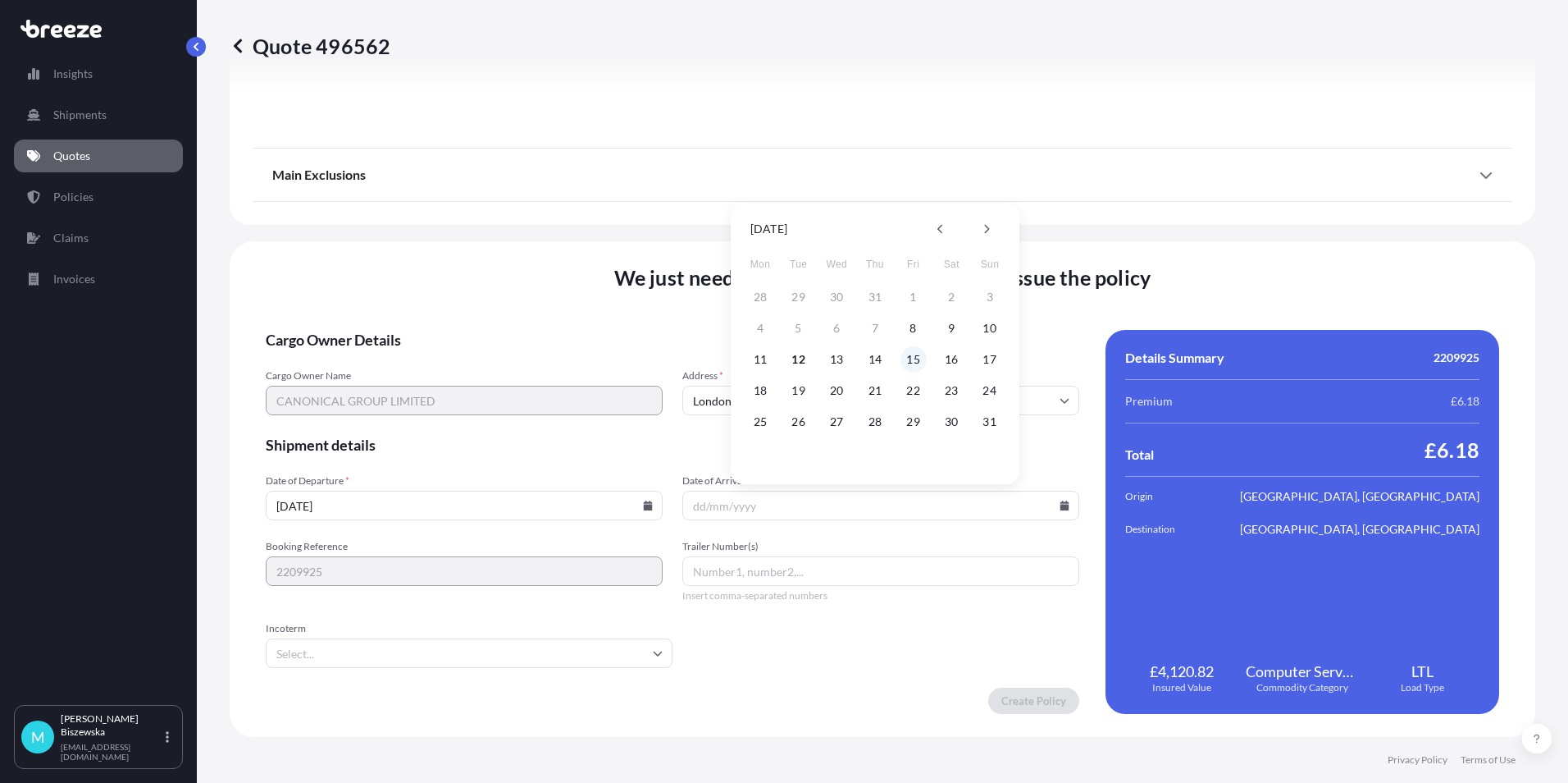
click at [924, 358] on button "15" at bounding box center [913, 359] width 26 height 26
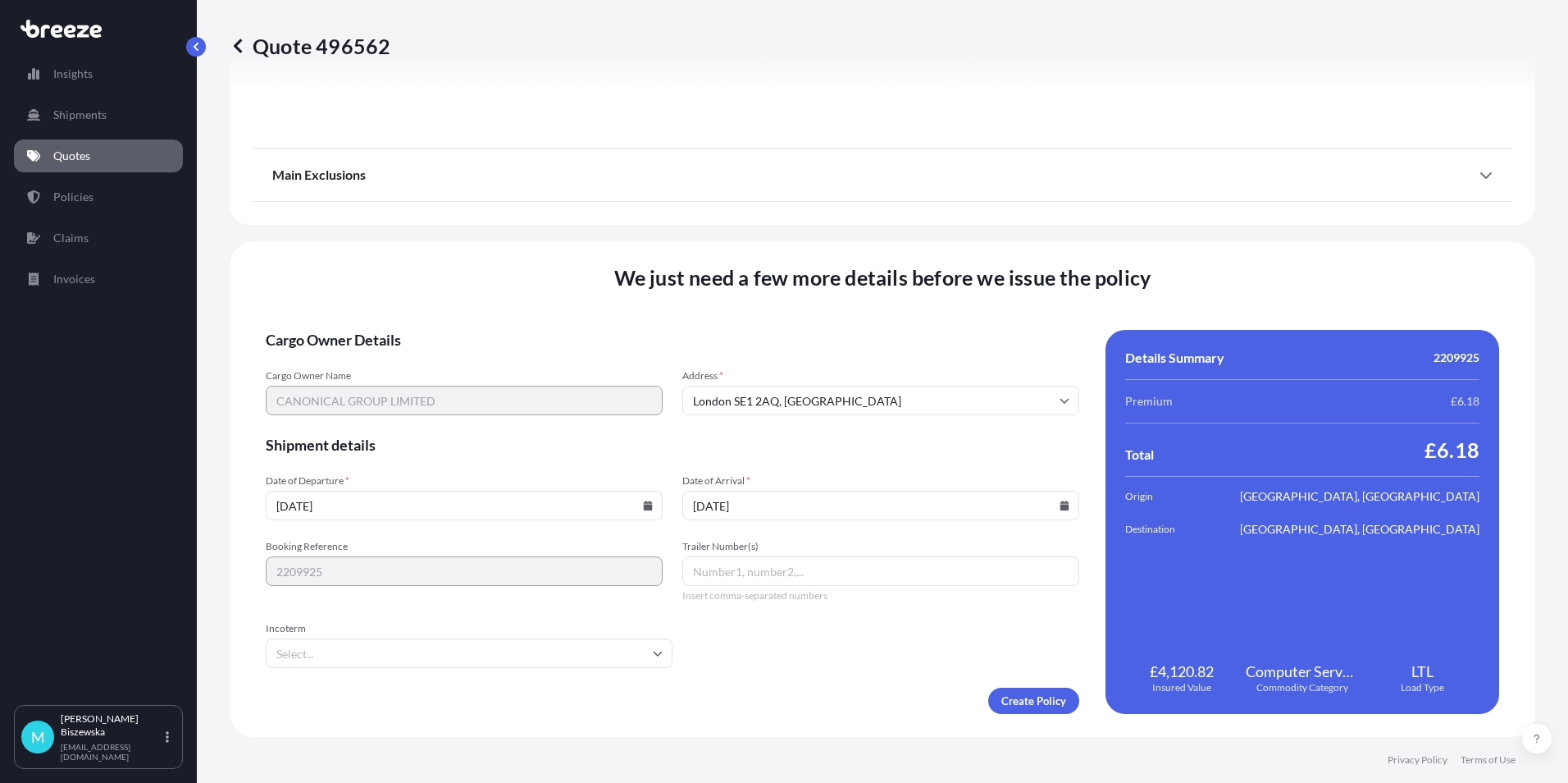
type input "[DATE]"
click at [843, 654] on form "Cargo Owner Details Cargo Owner Name CANONICAL GROUP LIMITED Address * [GEOGRAP…" at bounding box center [672, 522] width 813 height 384
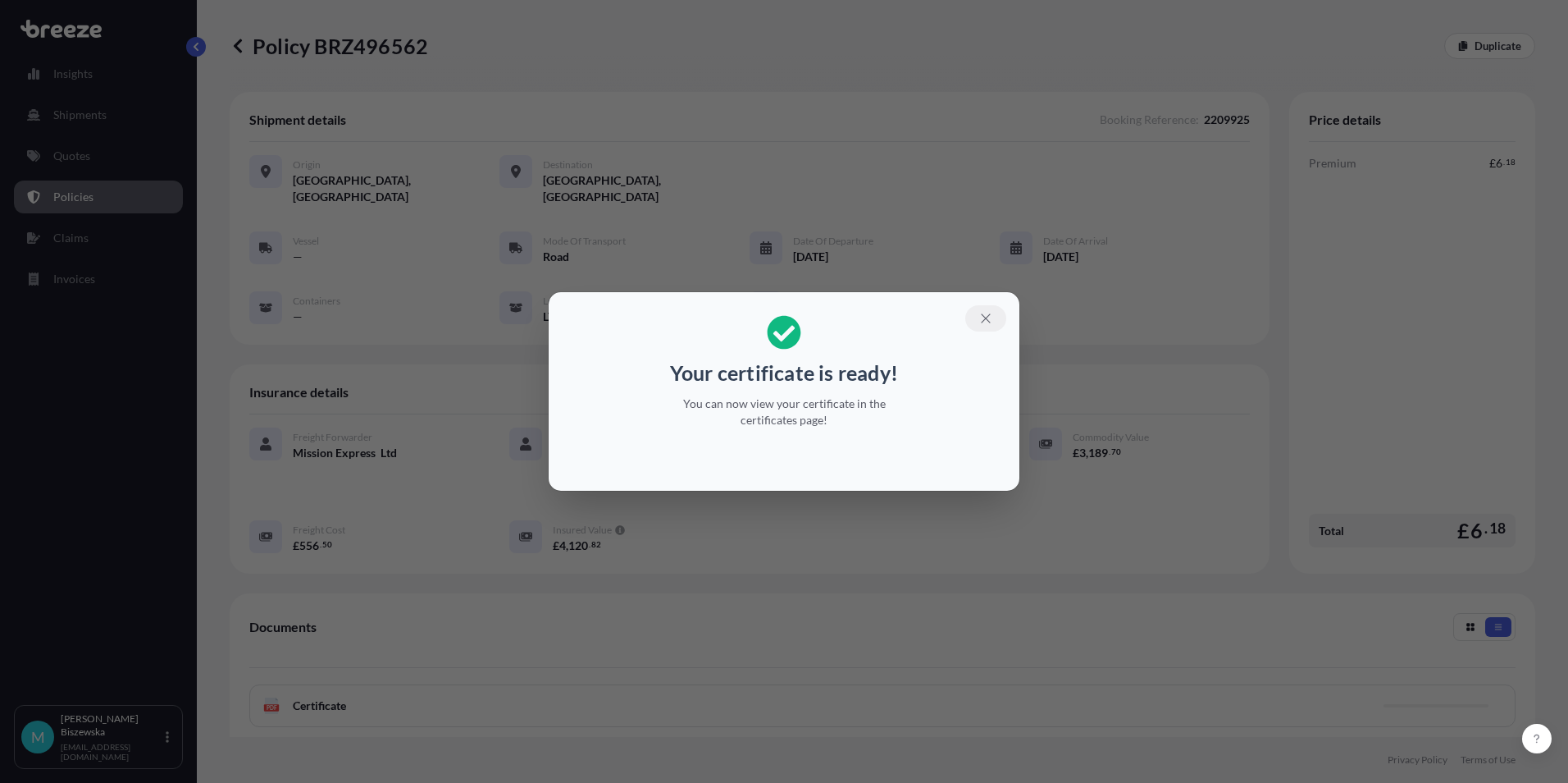
click at [978, 315] on icon "button" at bounding box center [986, 318] width 15 height 15
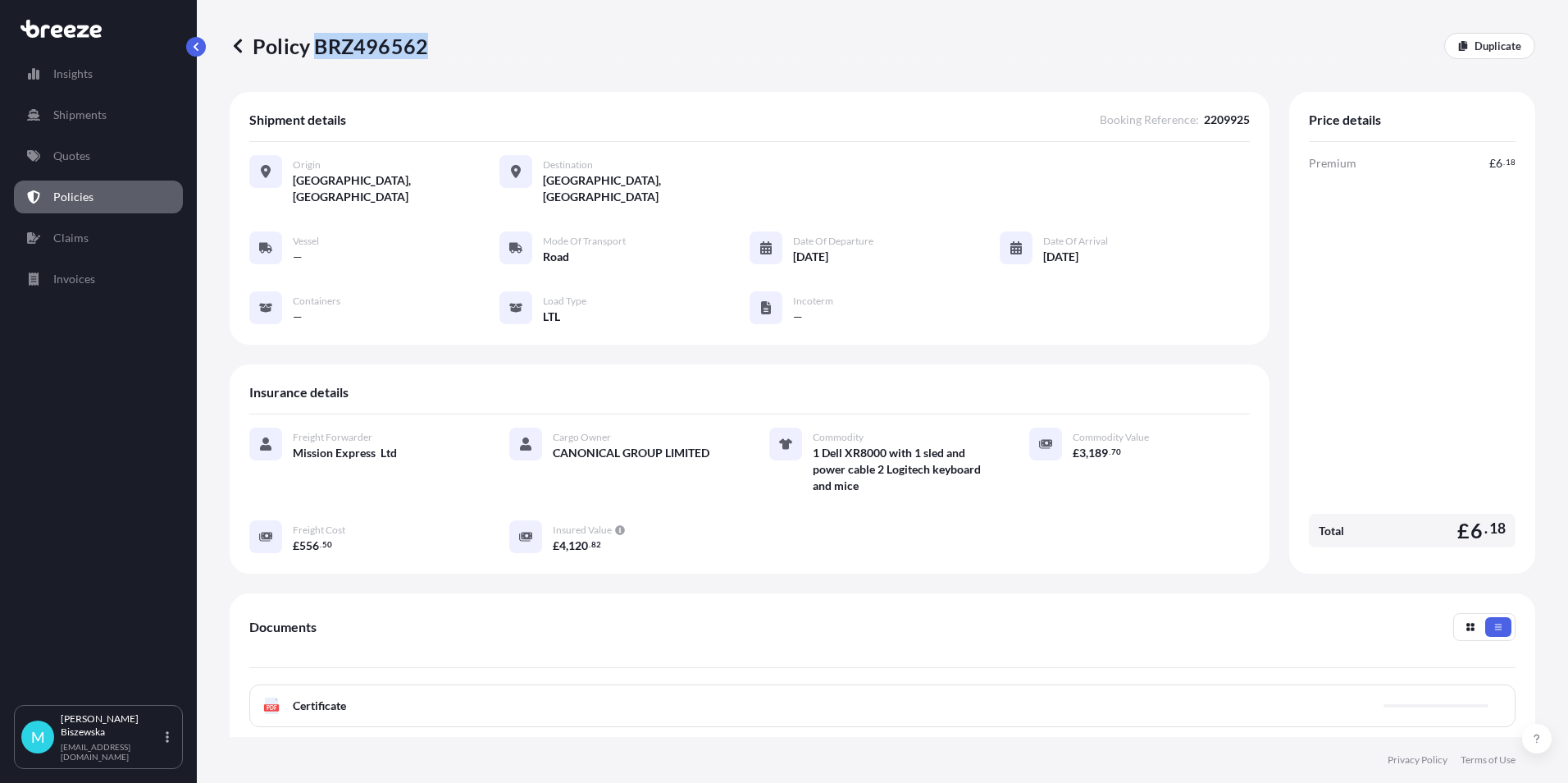
drag, startPoint x: 314, startPoint y: 45, endPoint x: 425, endPoint y: 47, distance: 111.0
click at [425, 47] on p "Policy BRZ496562" at bounding box center [329, 45] width 198 height 26
drag, startPoint x: 425, startPoint y: 47, endPoint x: 398, endPoint y: 40, distance: 27.9
copy p "BRZ496562"
